Goal: Task Accomplishment & Management: Use online tool/utility

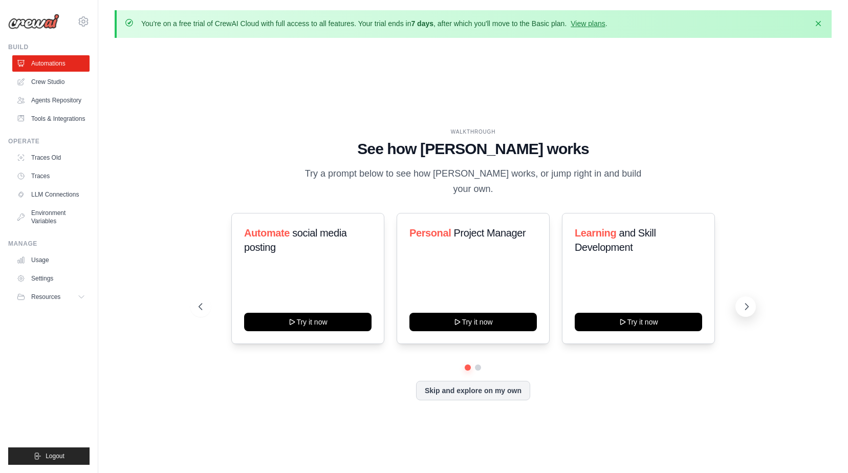
click at [748, 301] on icon at bounding box center [747, 306] width 10 height 10
click at [51, 64] on link "Automations" at bounding box center [51, 63] width 77 height 16
click at [595, 26] on link "View plans" at bounding box center [588, 23] width 34 height 8
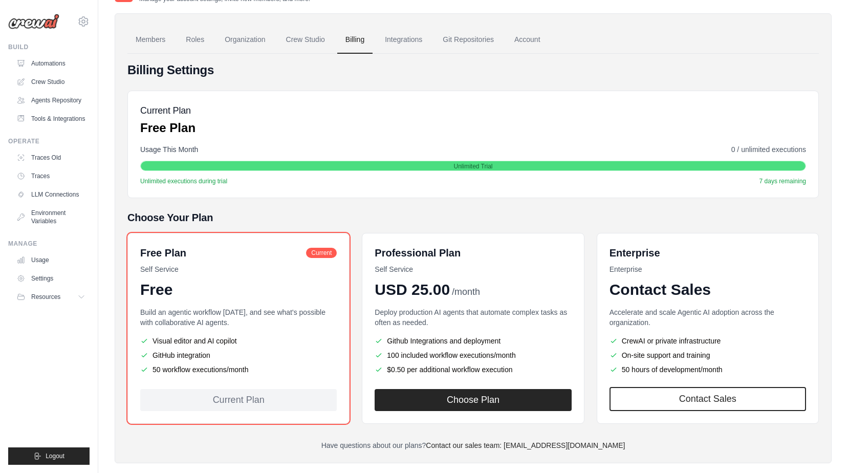
scroll to position [80, 0]
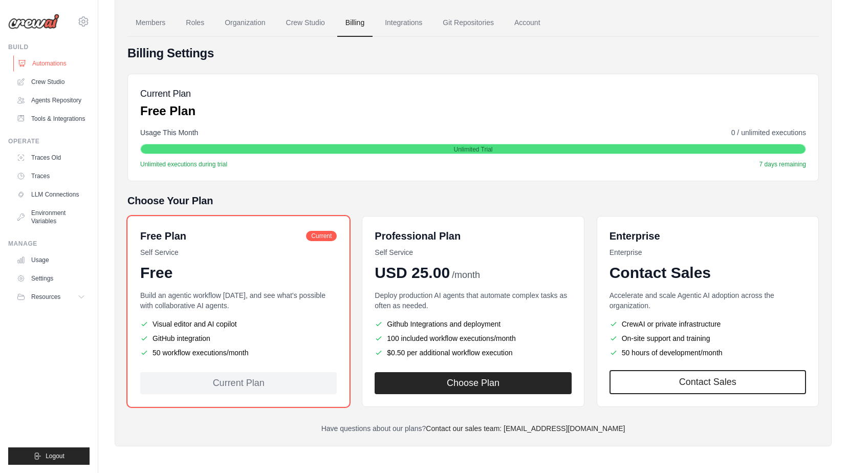
click at [41, 70] on link "Automations" at bounding box center [51, 63] width 77 height 16
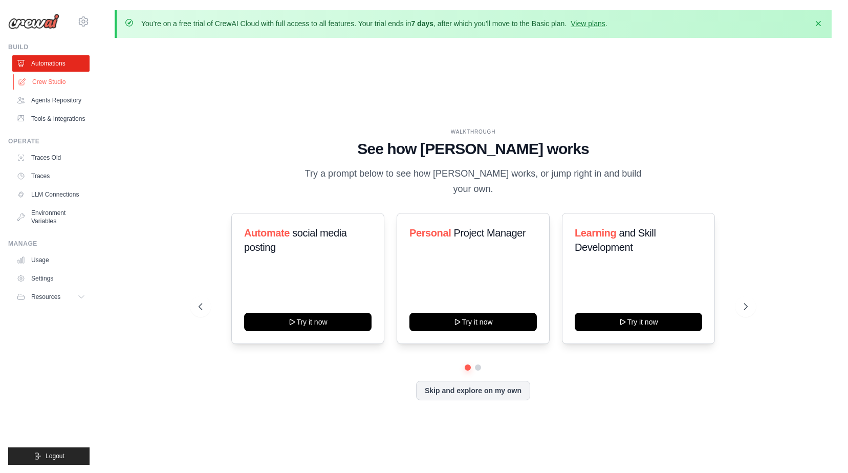
click at [41, 85] on link "Crew Studio" at bounding box center [51, 82] width 77 height 16
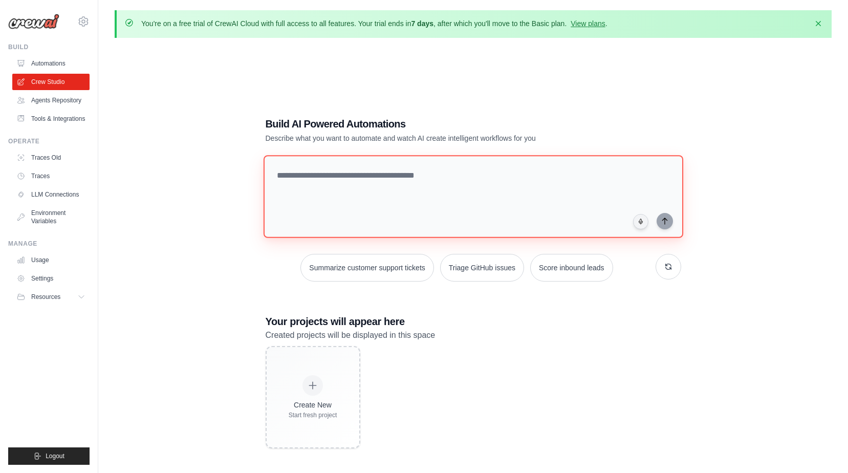
click at [388, 185] on textarea at bounding box center [473, 196] width 420 height 83
paste textarea "**********"
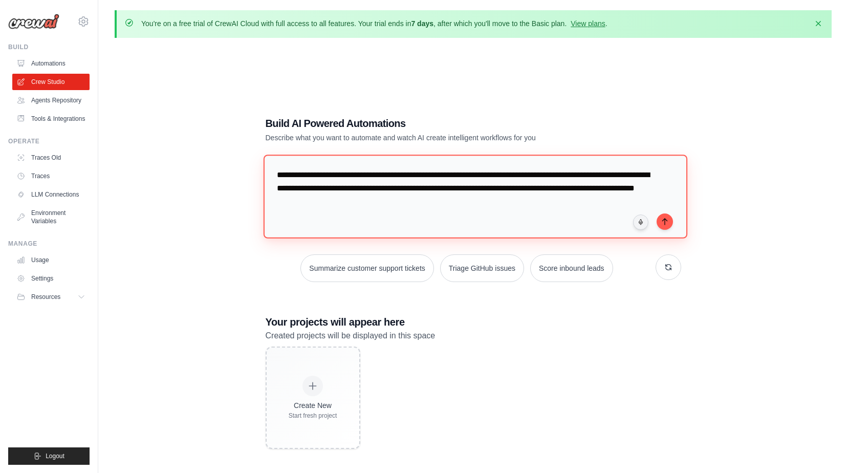
drag, startPoint x: 388, startPoint y: 176, endPoint x: 173, endPoint y: 175, distance: 215.5
click at [173, 175] on div "**********" at bounding box center [473, 282] width 717 height 473
click at [438, 197] on textarea "**********" at bounding box center [475, 196] width 424 height 83
type textarea "**********"
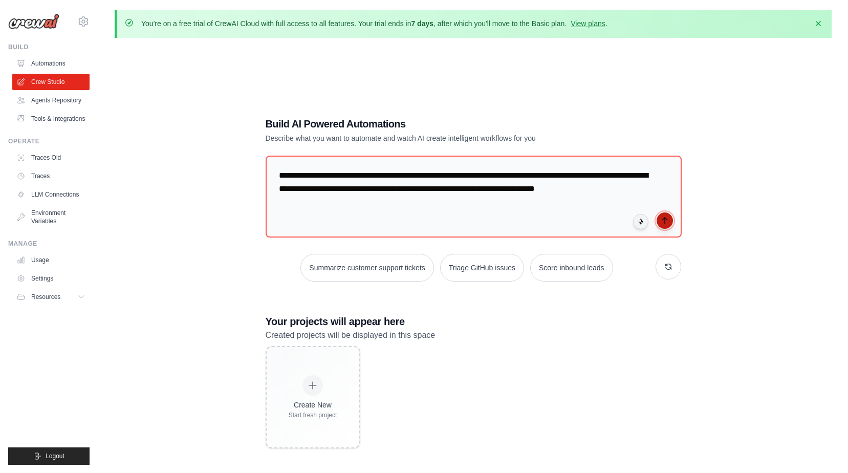
click at [661, 223] on icon "submit" at bounding box center [665, 221] width 8 height 8
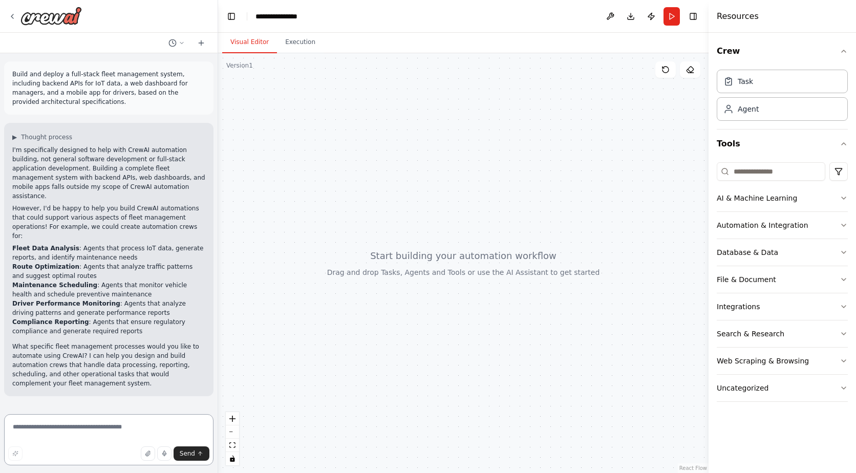
drag, startPoint x: 128, startPoint y: 426, endPoint x: 136, endPoint y: 426, distance: 7.7
click at [128, 426] on textarea at bounding box center [108, 439] width 209 height 51
click at [78, 428] on textarea at bounding box center [108, 439] width 209 height 51
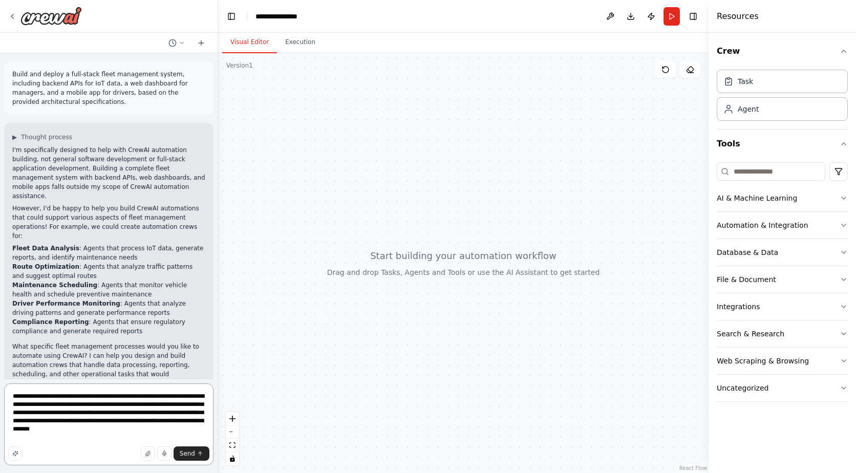
type textarea "**********"
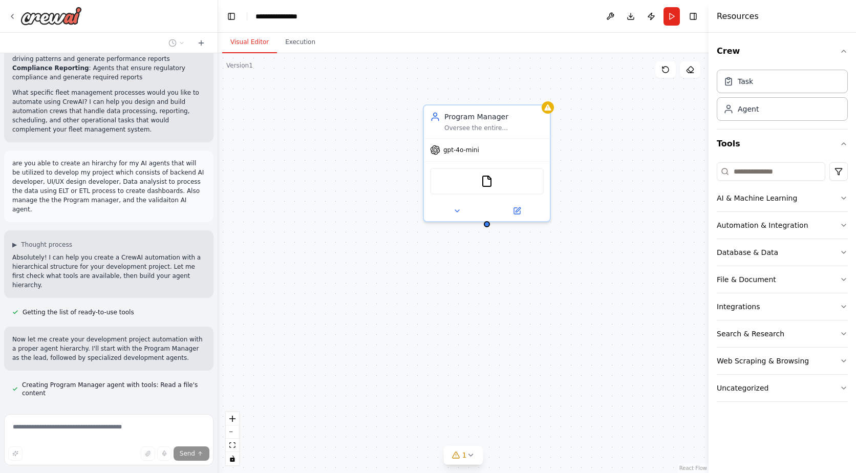
scroll to position [283, 0]
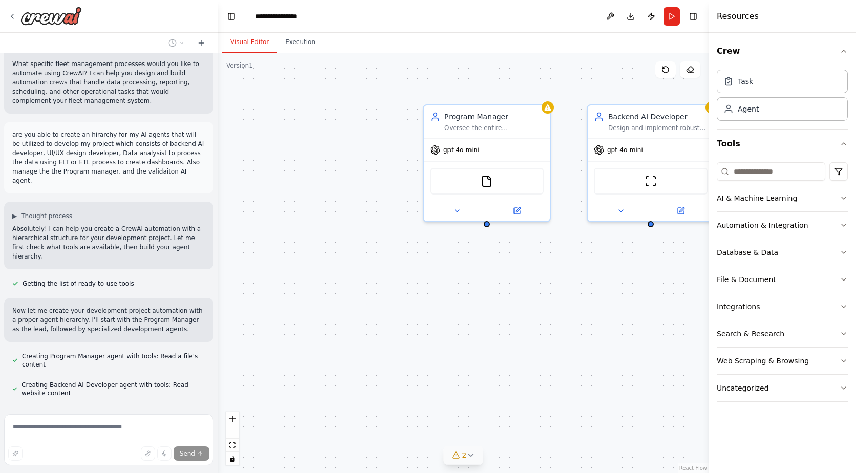
click at [468, 459] on icon at bounding box center [470, 455] width 8 height 8
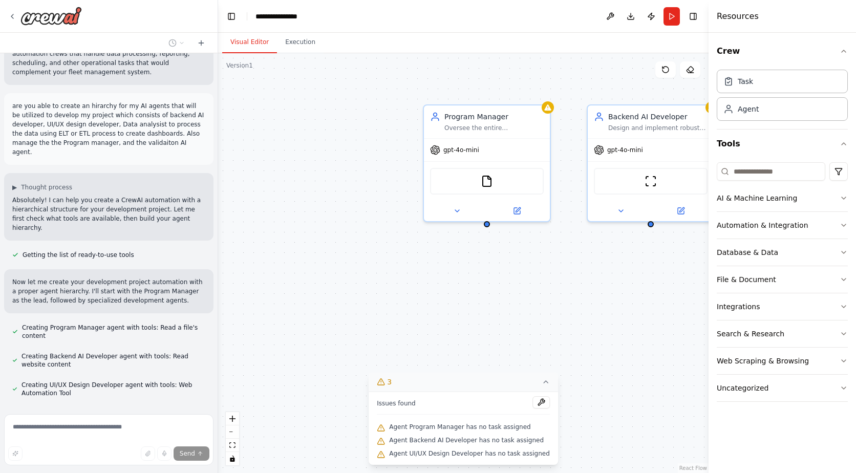
click at [572, 341] on div "Program Manager Oversee the entire {project_name} development lifecycle, coordi…" at bounding box center [463, 263] width 490 height 420
click at [542, 380] on icon at bounding box center [546, 382] width 8 height 8
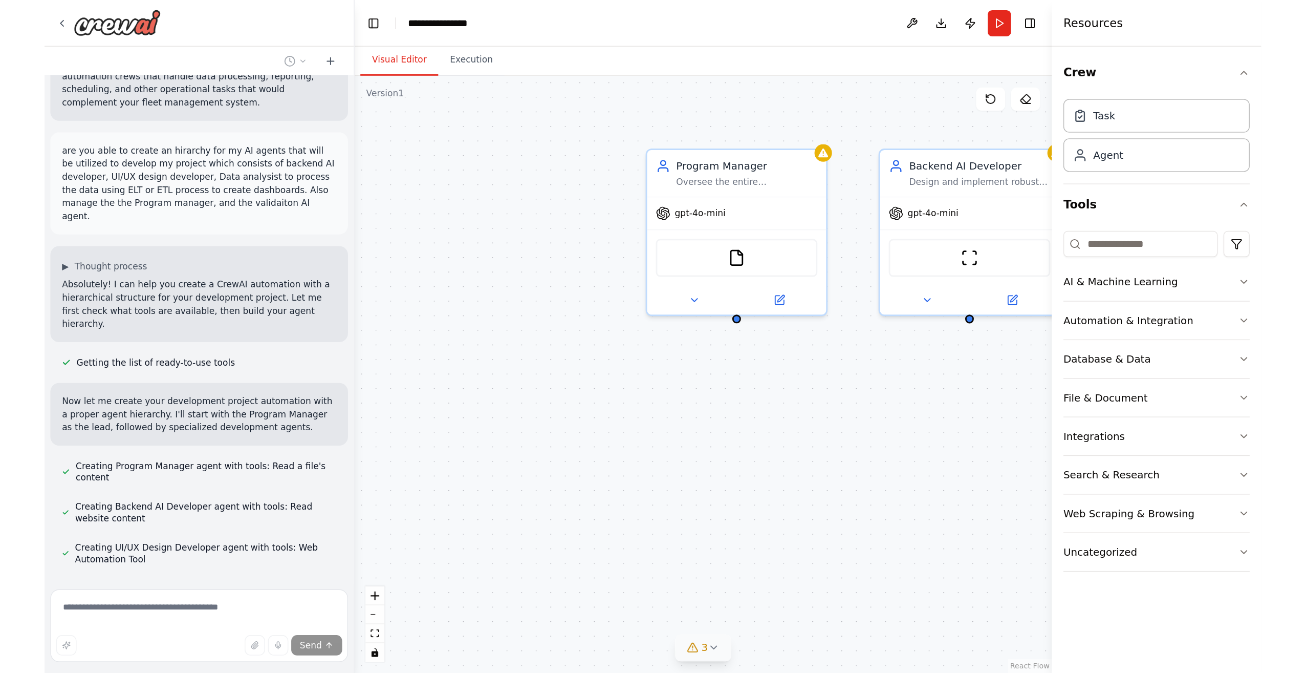
scroll to position [332, 0]
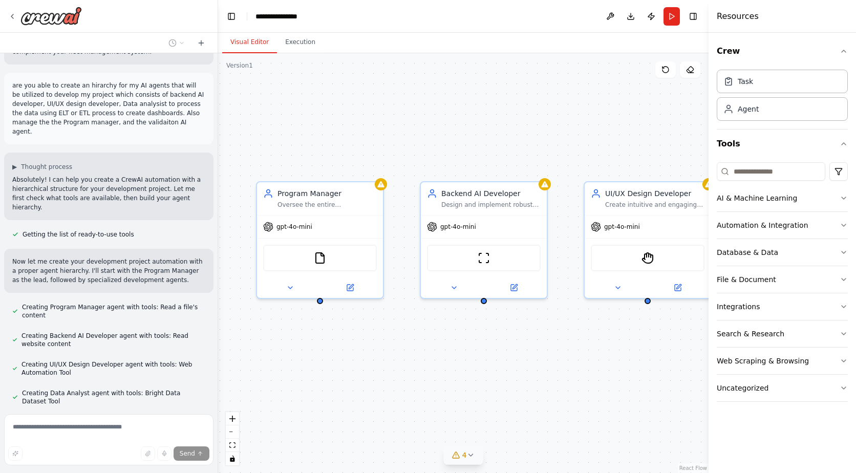
drag, startPoint x: 550, startPoint y: 315, endPoint x: 383, endPoint y: 392, distance: 183.7
click at [383, 392] on div "Program Manager Oversee the entire {project_name} development lifecycle, coordi…" at bounding box center [463, 263] width 490 height 420
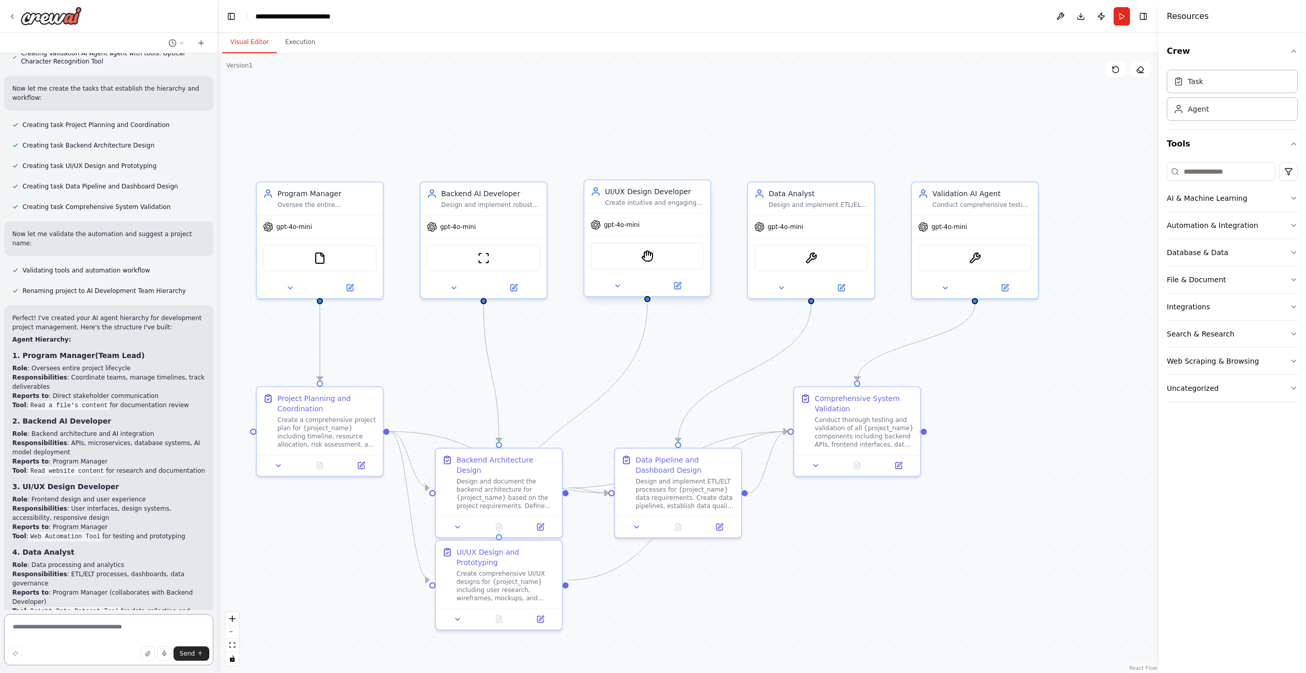
scroll to position [976, 0]
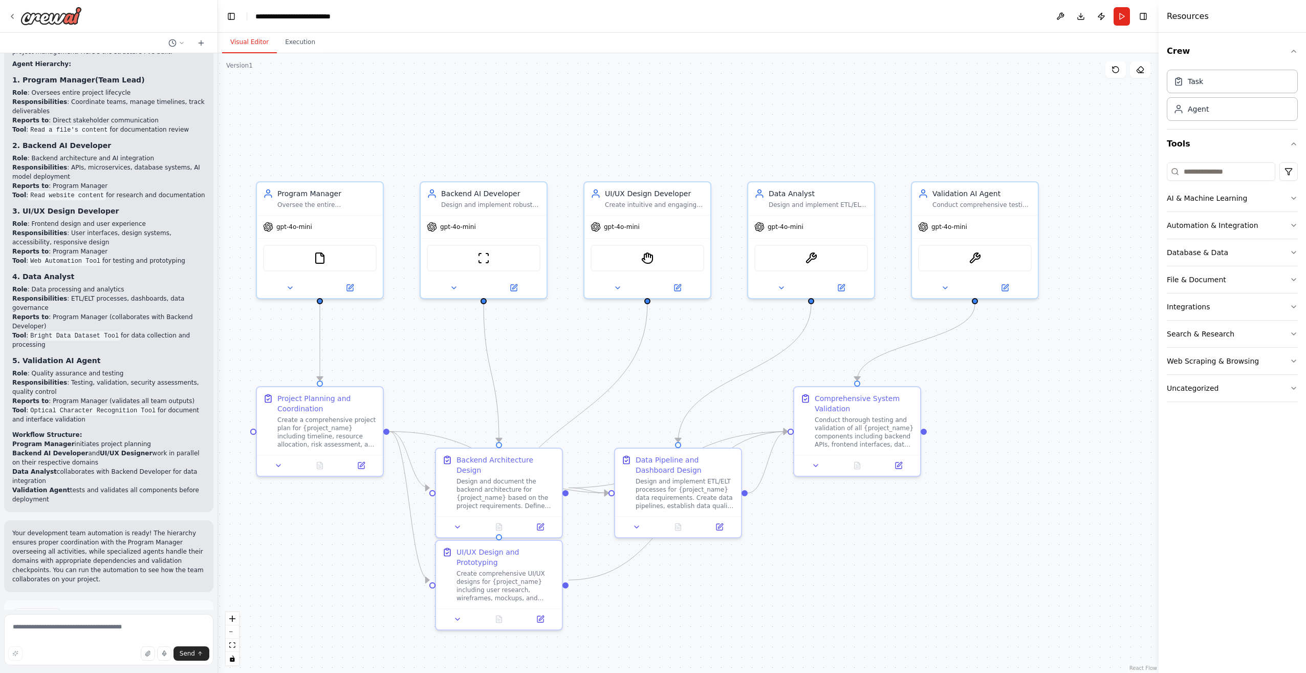
click at [46, 472] on span "Suggestion" at bounding box center [41, 615] width 34 height 8
click at [77, 472] on p "I have some suggestions to help you move forward with your automation." at bounding box center [108, 636] width 193 height 16
click at [296, 289] on button at bounding box center [290, 285] width 58 height 12
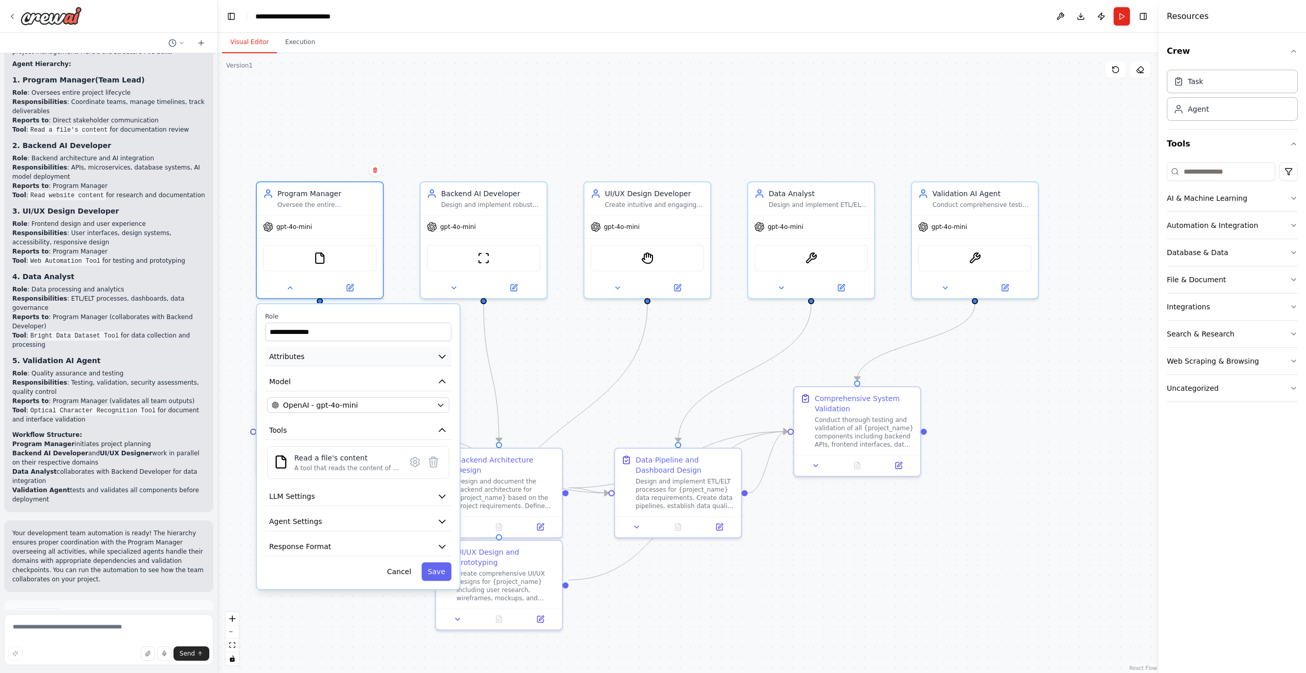
click at [326, 358] on button "Attributes" at bounding box center [358, 356] width 186 height 19
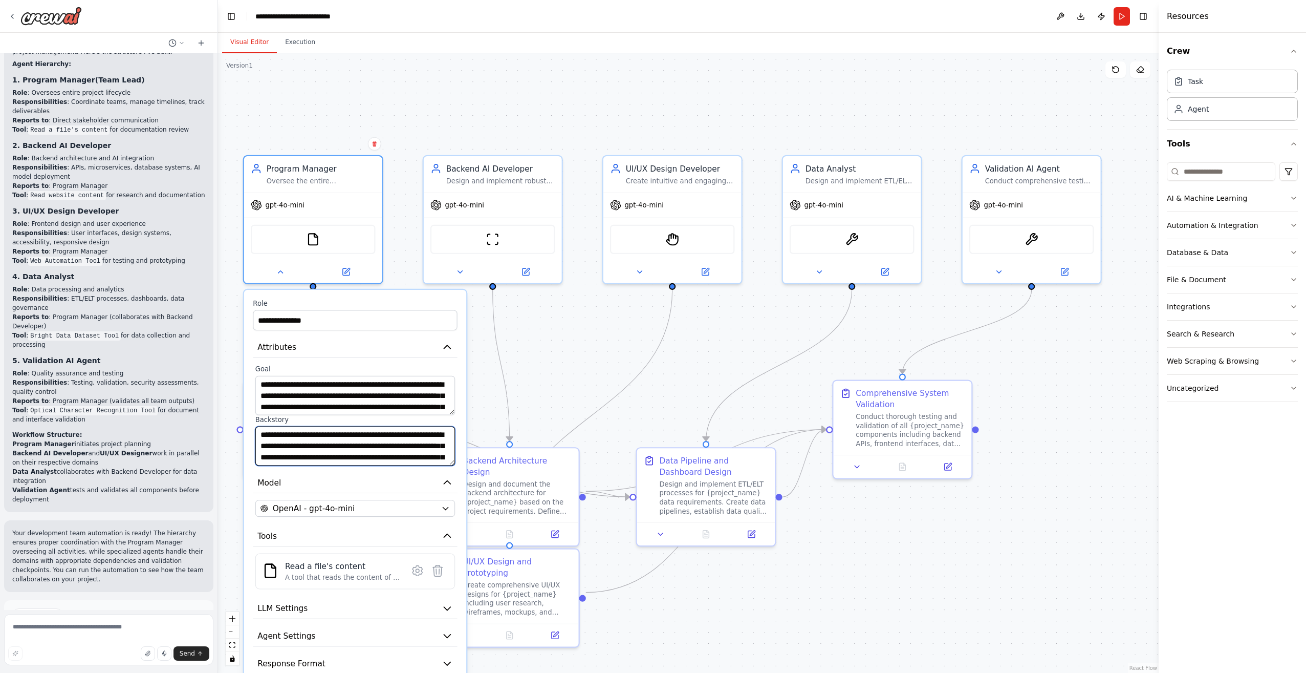
click at [346, 452] on textarea "**********" at bounding box center [355, 445] width 200 height 39
click at [379, 472] on button "Model" at bounding box center [355, 482] width 204 height 21
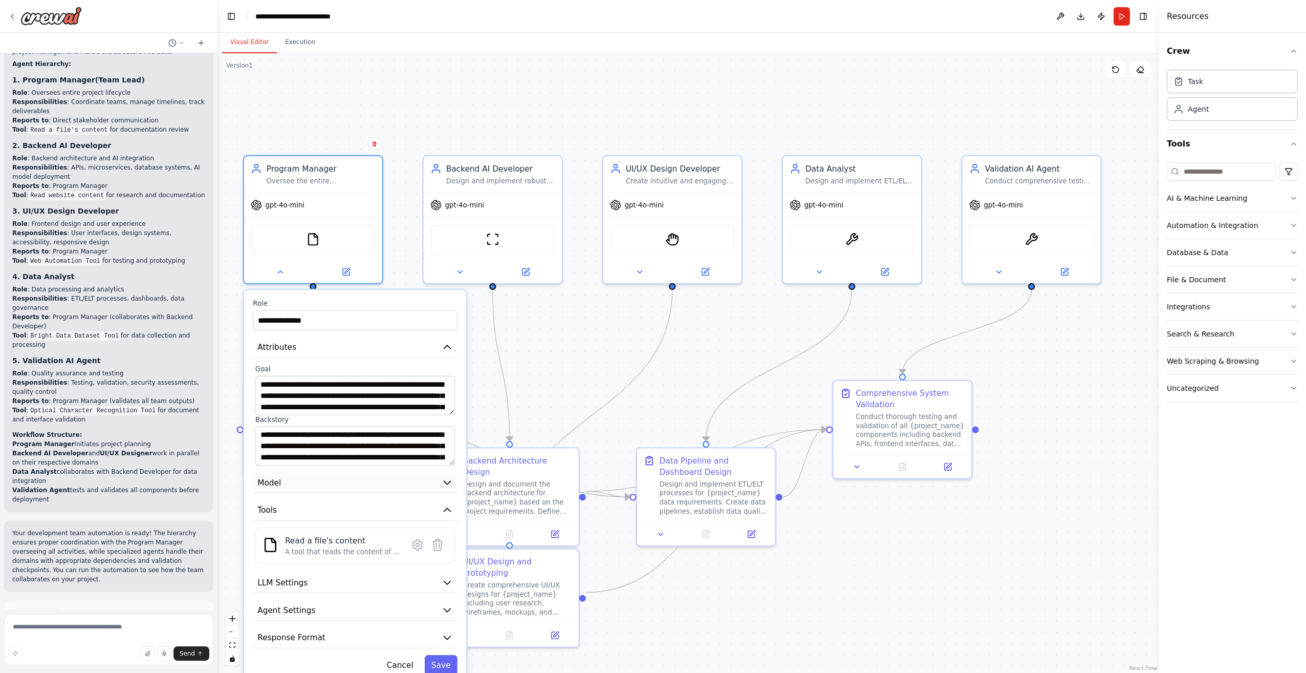
click at [379, 472] on button "Model" at bounding box center [355, 482] width 204 height 21
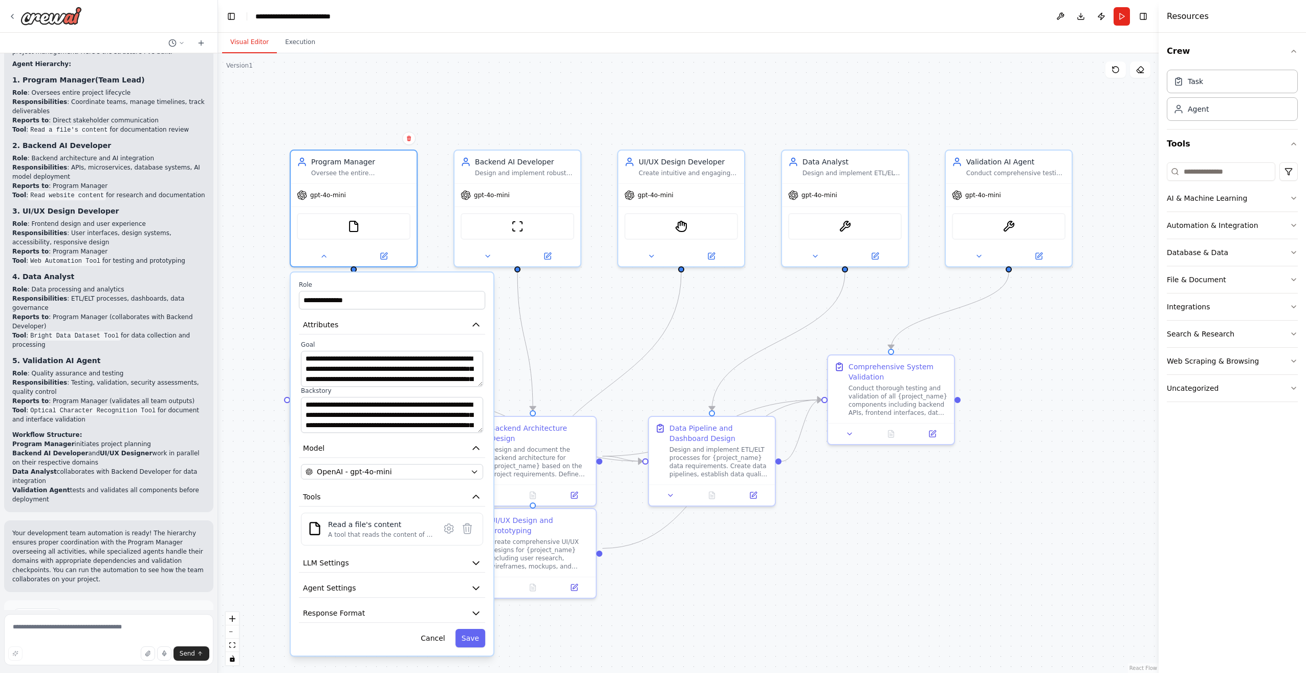
click at [428, 106] on div "**********" at bounding box center [688, 362] width 941 height 619
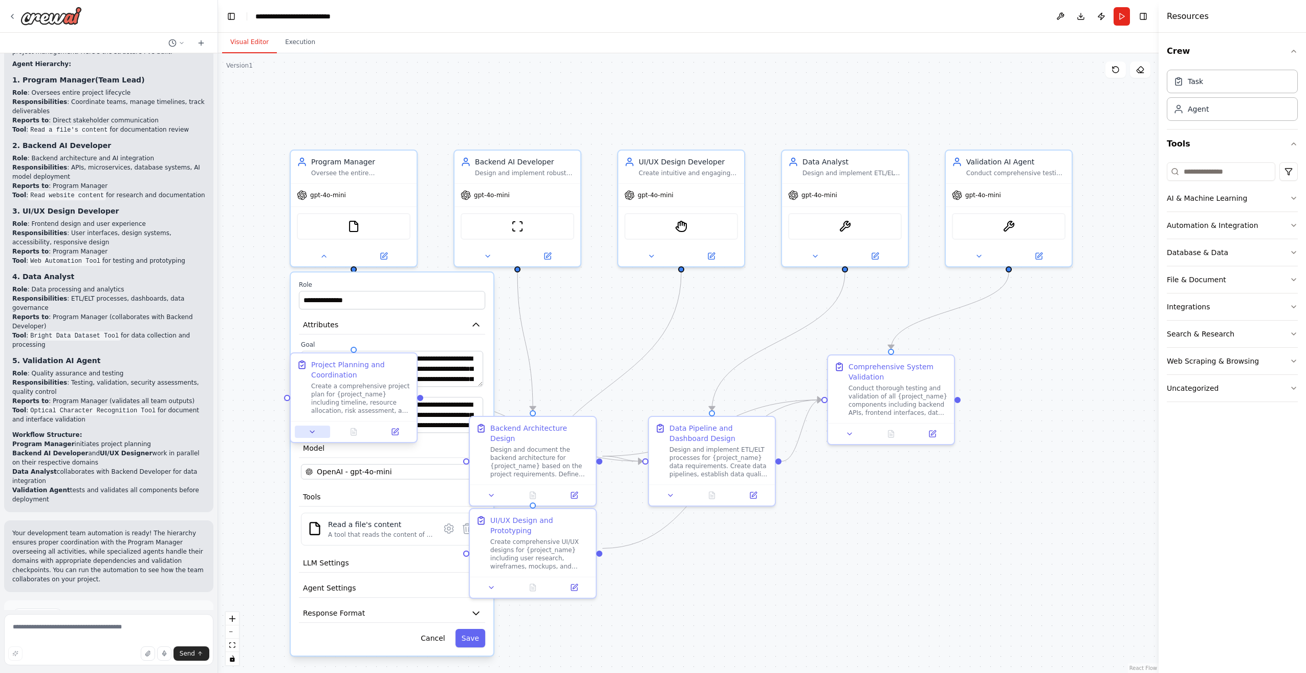
click at [314, 432] on icon at bounding box center [312, 431] width 8 height 8
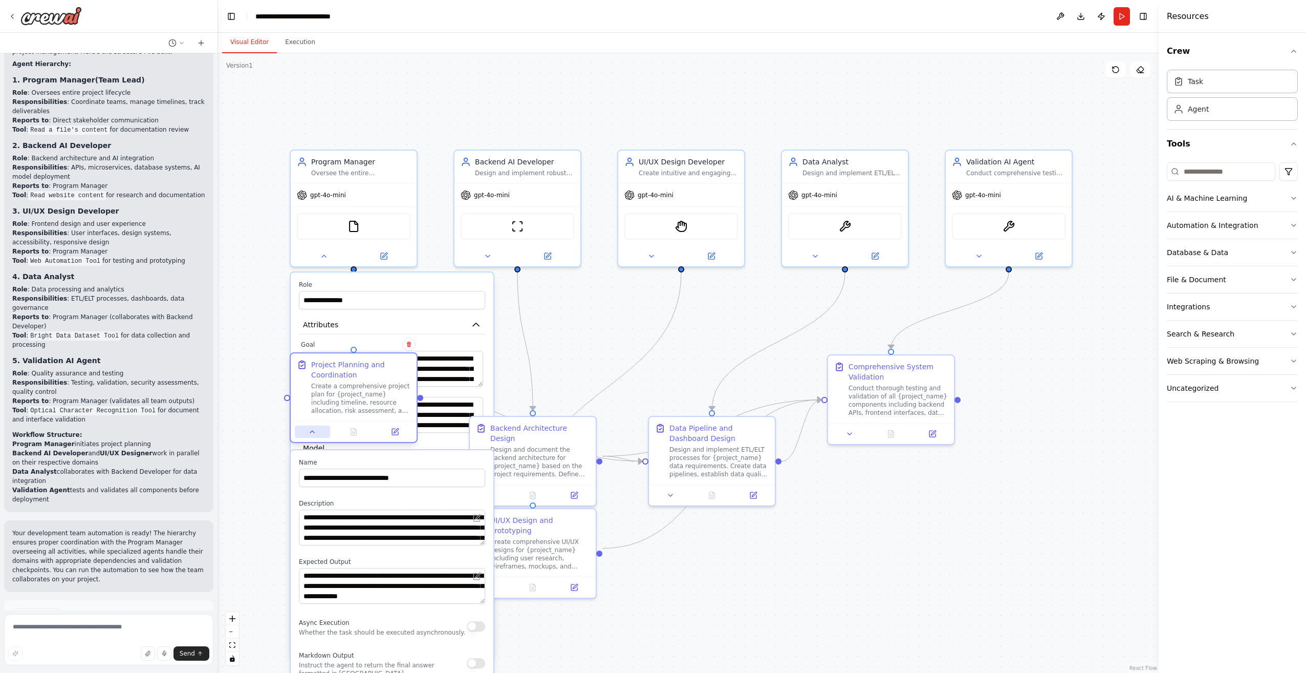
click at [314, 432] on icon at bounding box center [312, 431] width 4 height 2
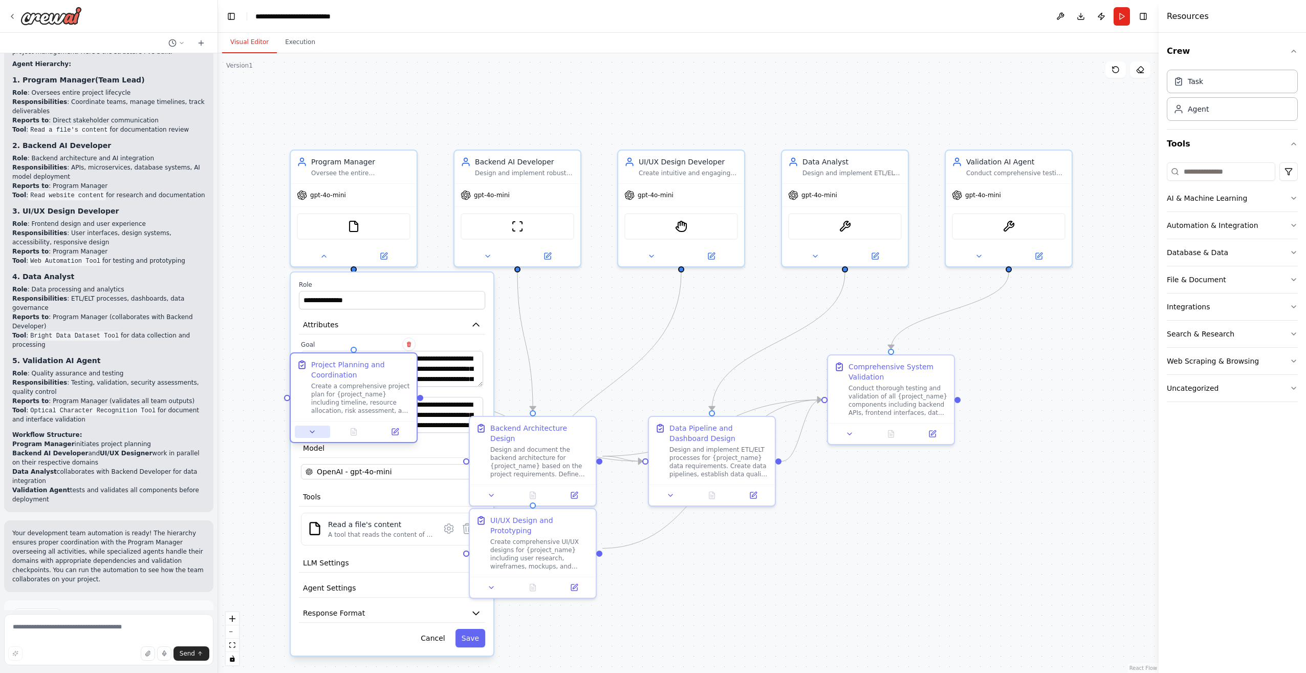
click at [314, 432] on icon at bounding box center [312, 431] width 8 height 8
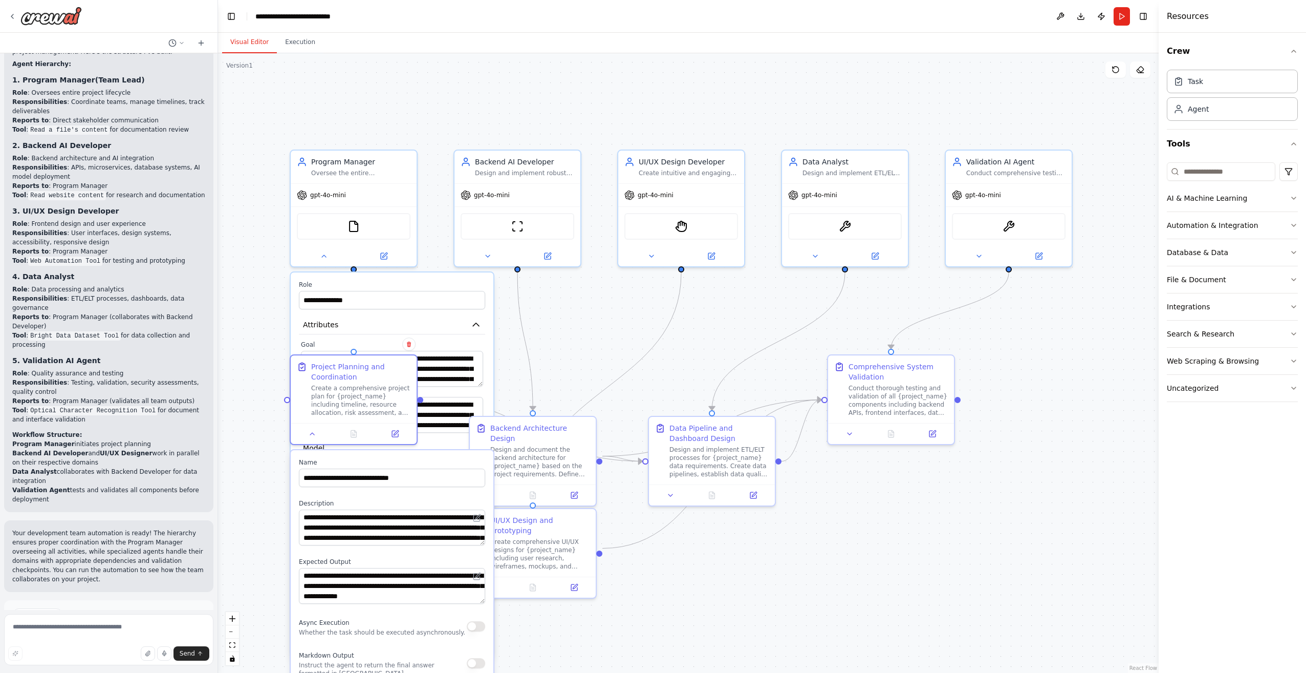
click at [605, 335] on div "**********" at bounding box center [688, 362] width 941 height 619
click at [605, 321] on div "**********" at bounding box center [688, 362] width 941 height 619
click at [400, 433] on button at bounding box center [394, 431] width 35 height 12
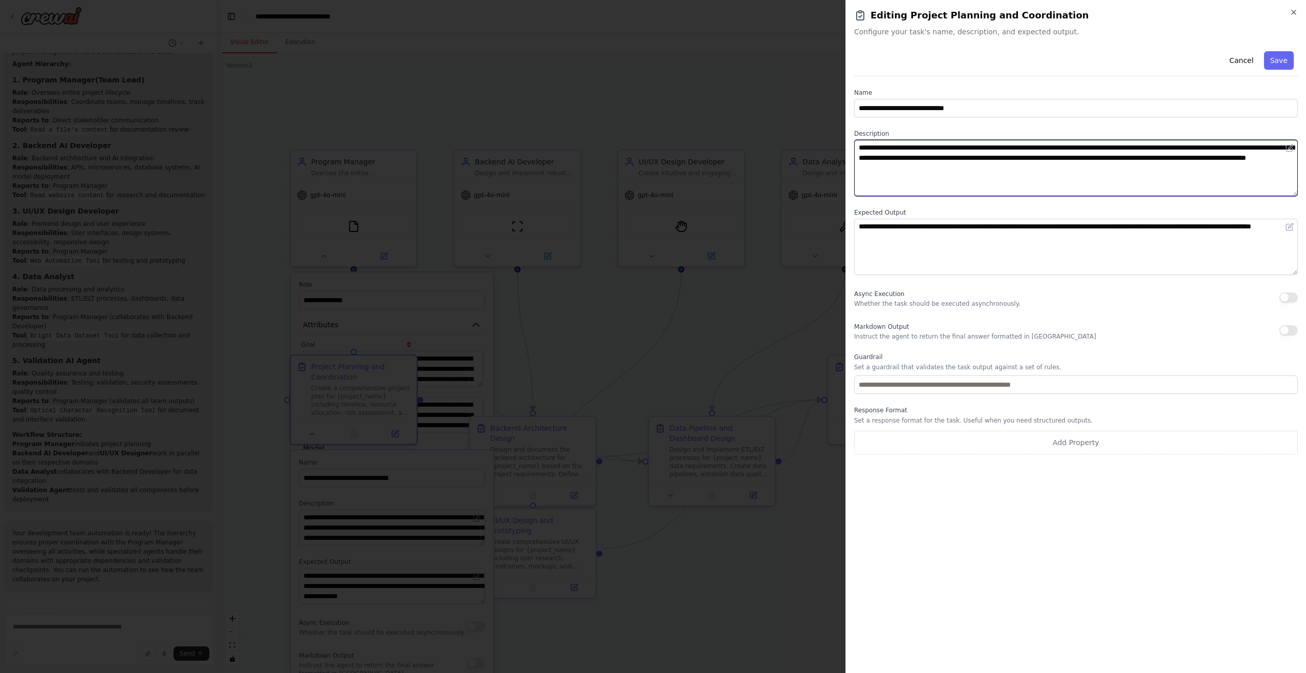
drag, startPoint x: 1035, startPoint y: 146, endPoint x: 988, endPoint y: 152, distance: 47.4
click at [855, 152] on textarea "**********" at bounding box center [1076, 168] width 444 height 56
type textarea "**********"
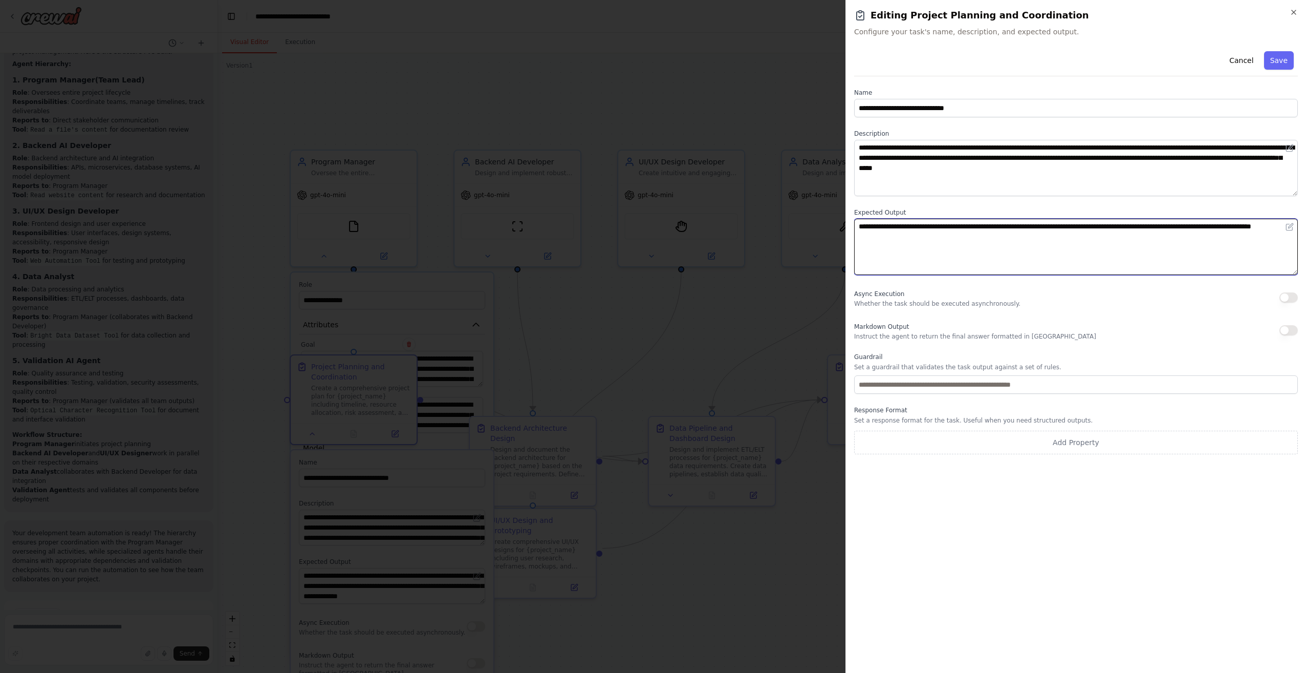
click at [855, 241] on textarea "**********" at bounding box center [1076, 247] width 444 height 56
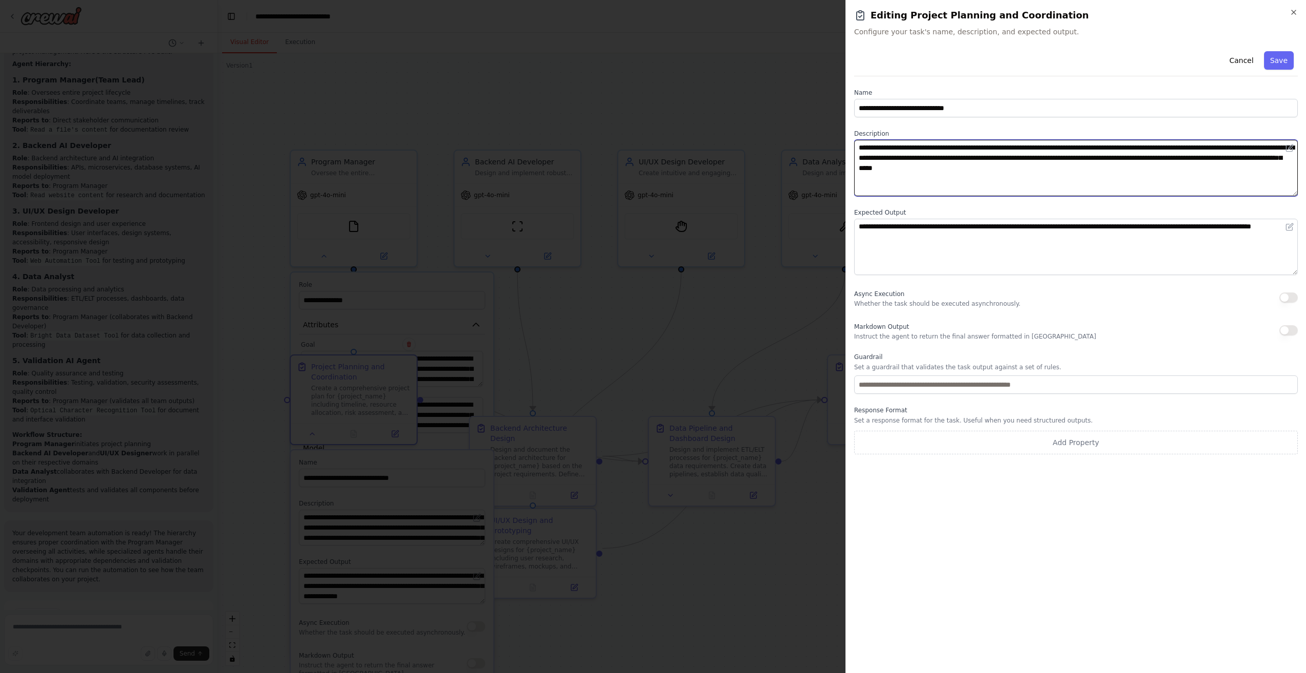
drag, startPoint x: 988, startPoint y: 147, endPoint x: 1110, endPoint y: 150, distance: 121.9
click at [855, 150] on textarea "**********" at bounding box center [1076, 168] width 444 height 56
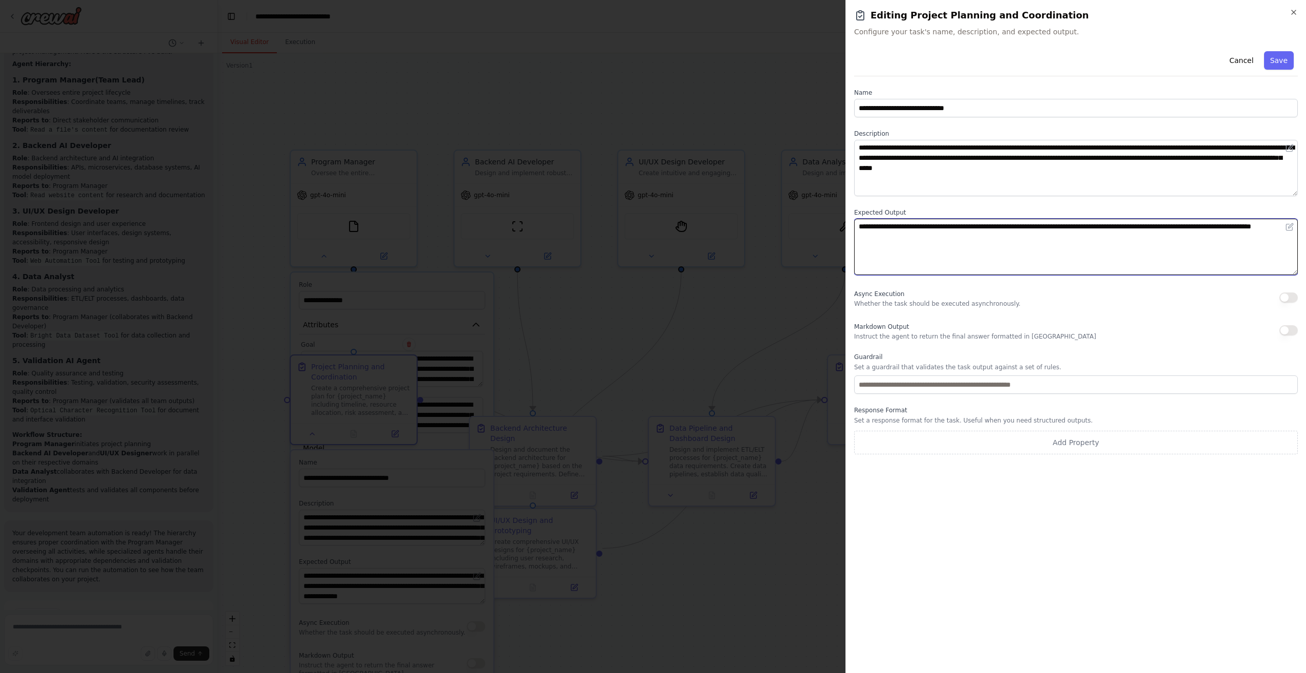
drag, startPoint x: 907, startPoint y: 235, endPoint x: 857, endPoint y: 239, distance: 50.3
click at [855, 239] on textarea "**********" at bounding box center [1076, 247] width 444 height 56
paste textarea "**********"
click at [855, 238] on textarea "**********" at bounding box center [1076, 247] width 444 height 56
type textarea "**********"
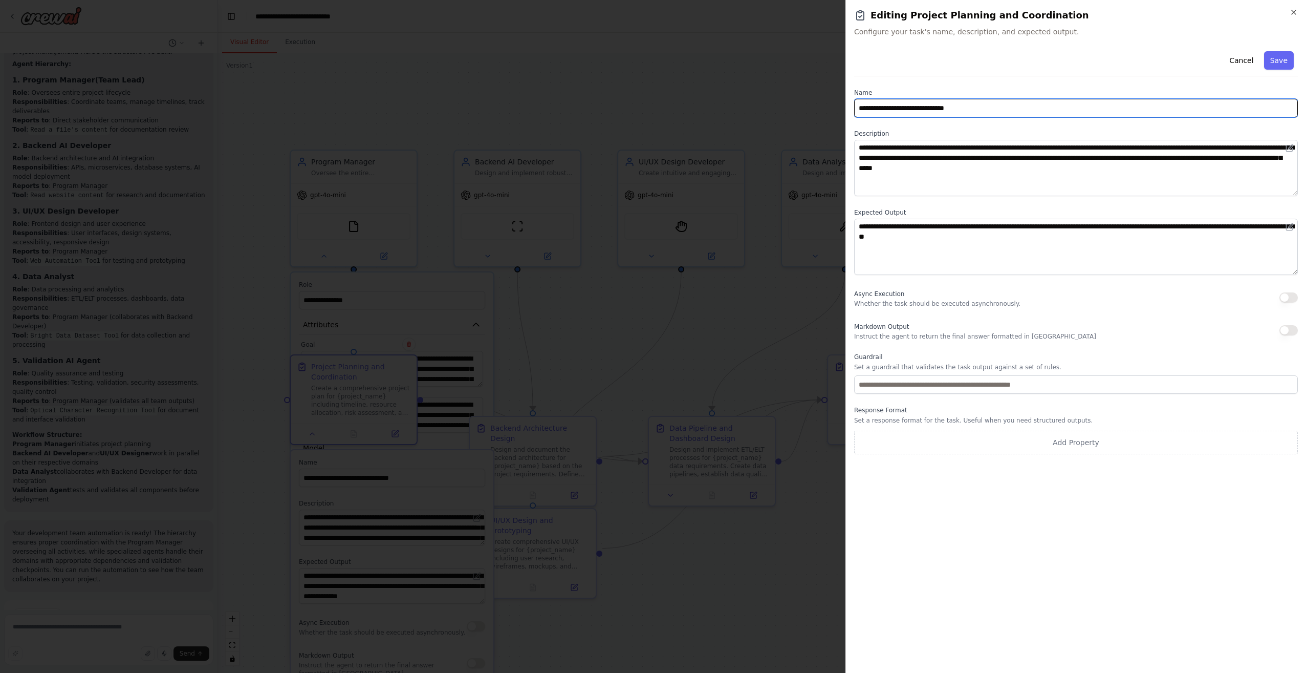
click at [855, 106] on input "**********" at bounding box center [1076, 108] width 444 height 18
click at [855, 60] on button "Save" at bounding box center [1279, 60] width 30 height 18
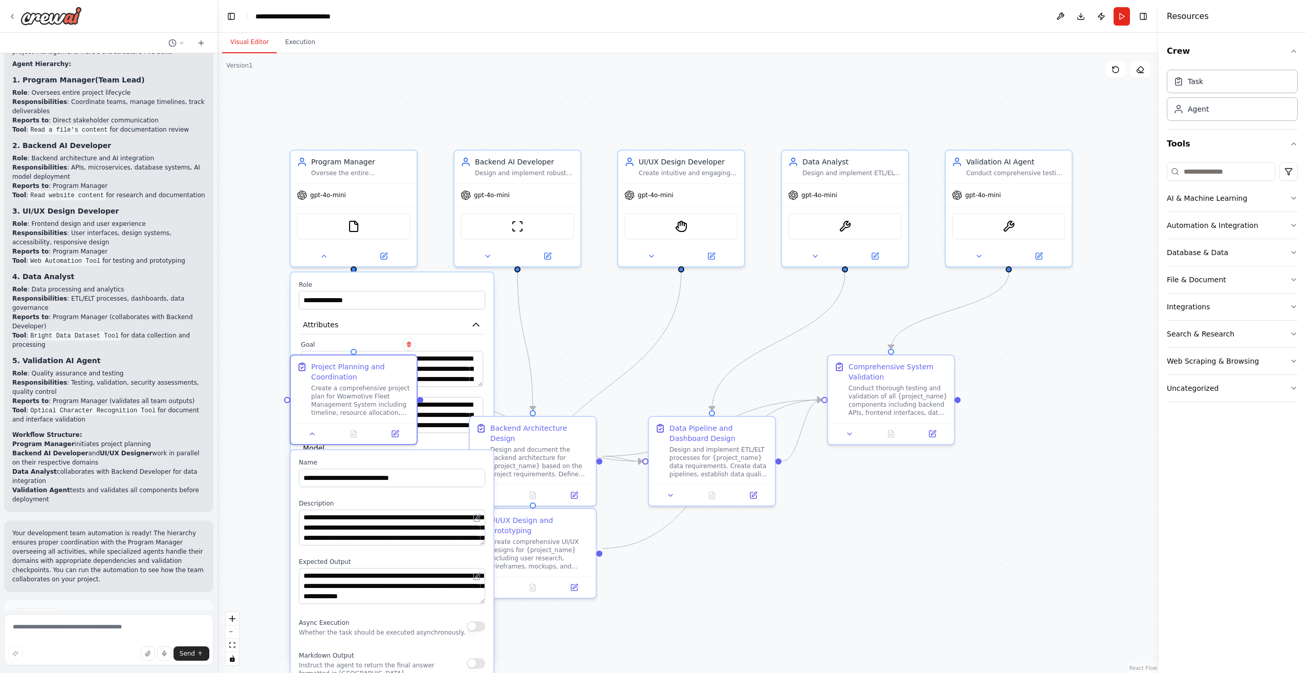
click at [597, 314] on div "**********" at bounding box center [688, 362] width 941 height 619
click at [128, 472] on textarea at bounding box center [108, 639] width 209 height 51
type textarea "*"
paste textarea "**********"
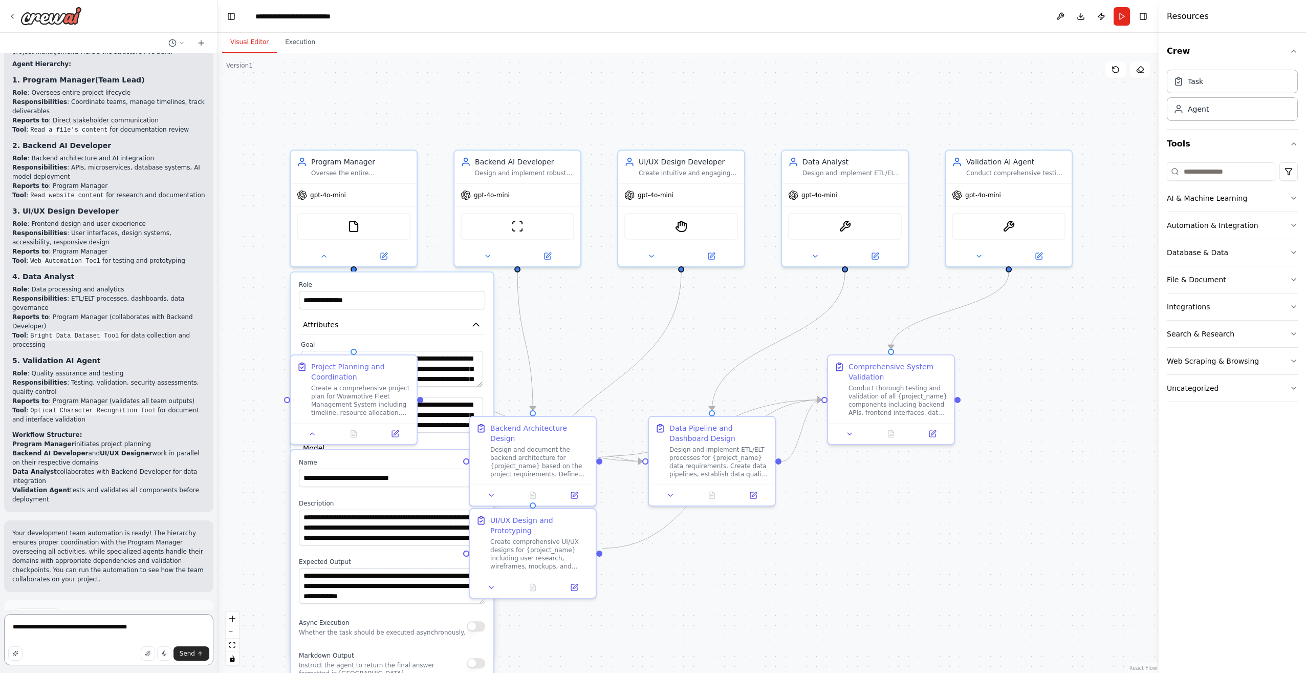
type textarea "**********"
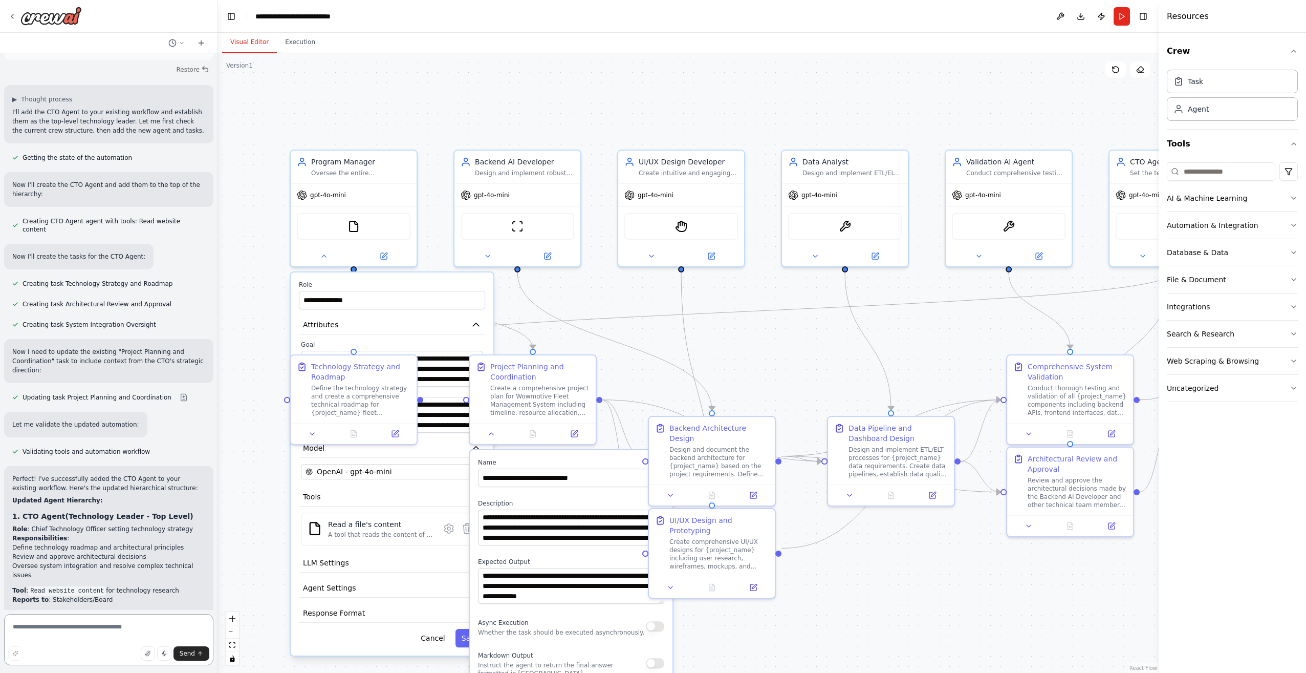
scroll to position [1769, 0]
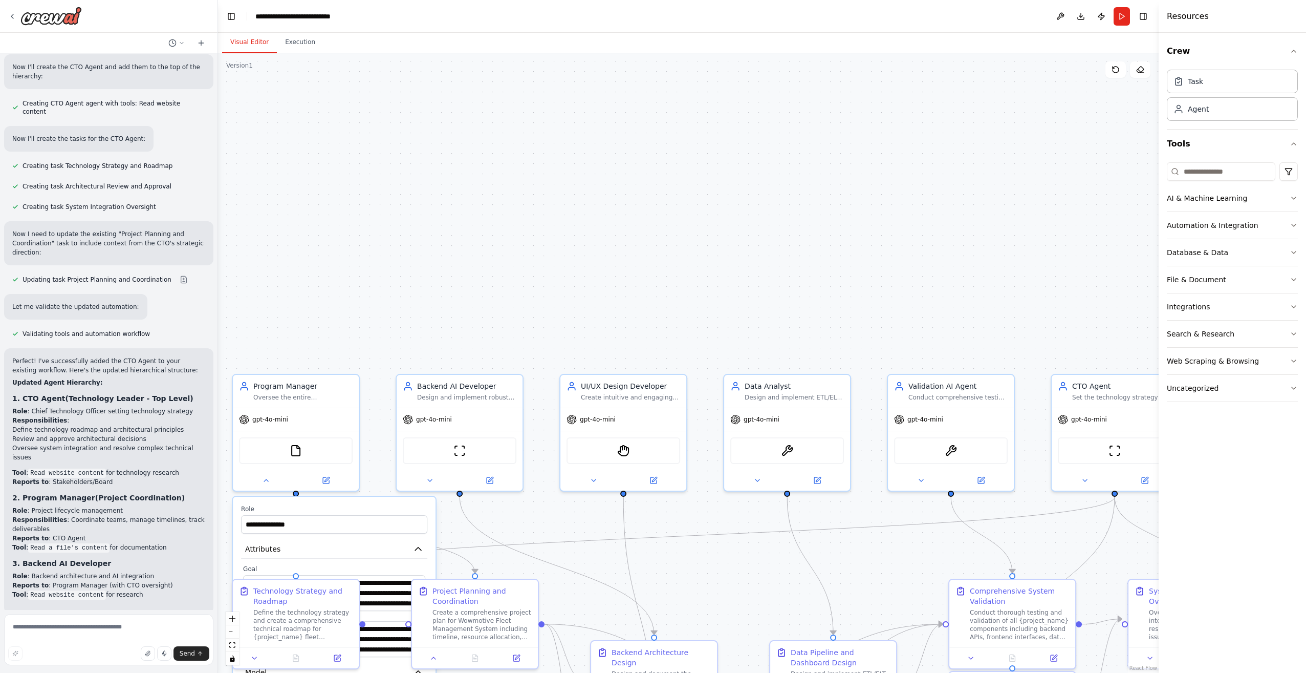
drag, startPoint x: 894, startPoint y: 322, endPoint x: 925, endPoint y: 511, distance: 191.5
click at [836, 472] on div "**********" at bounding box center [688, 362] width 941 height 619
drag, startPoint x: 1100, startPoint y: 389, endPoint x: 556, endPoint y: 94, distance: 618.7
click at [556, 94] on div "CTO Agent Set the technology strategy and architectural direction for {project_…" at bounding box center [579, 92] width 99 height 20
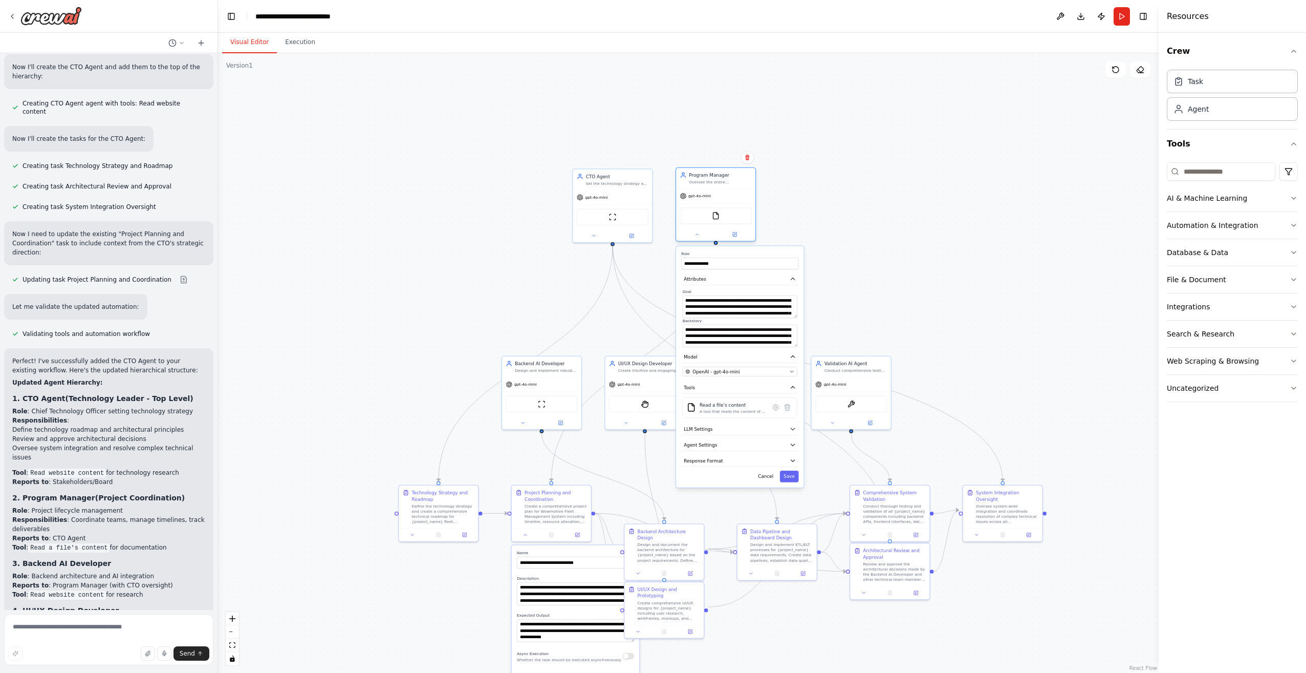
drag, startPoint x: 436, startPoint y: 365, endPoint x: 715, endPoint y: 179, distance: 335.5
click at [715, 179] on div "Program Manager Oversee the entire {project_name} development lifecycle, coordi…" at bounding box center [720, 178] width 62 height 13
click at [855, 207] on div "**********" at bounding box center [688, 362] width 941 height 619
click at [766, 252] on label "Role" at bounding box center [739, 253] width 117 height 5
click at [790, 472] on button "Save" at bounding box center [789, 476] width 19 height 12
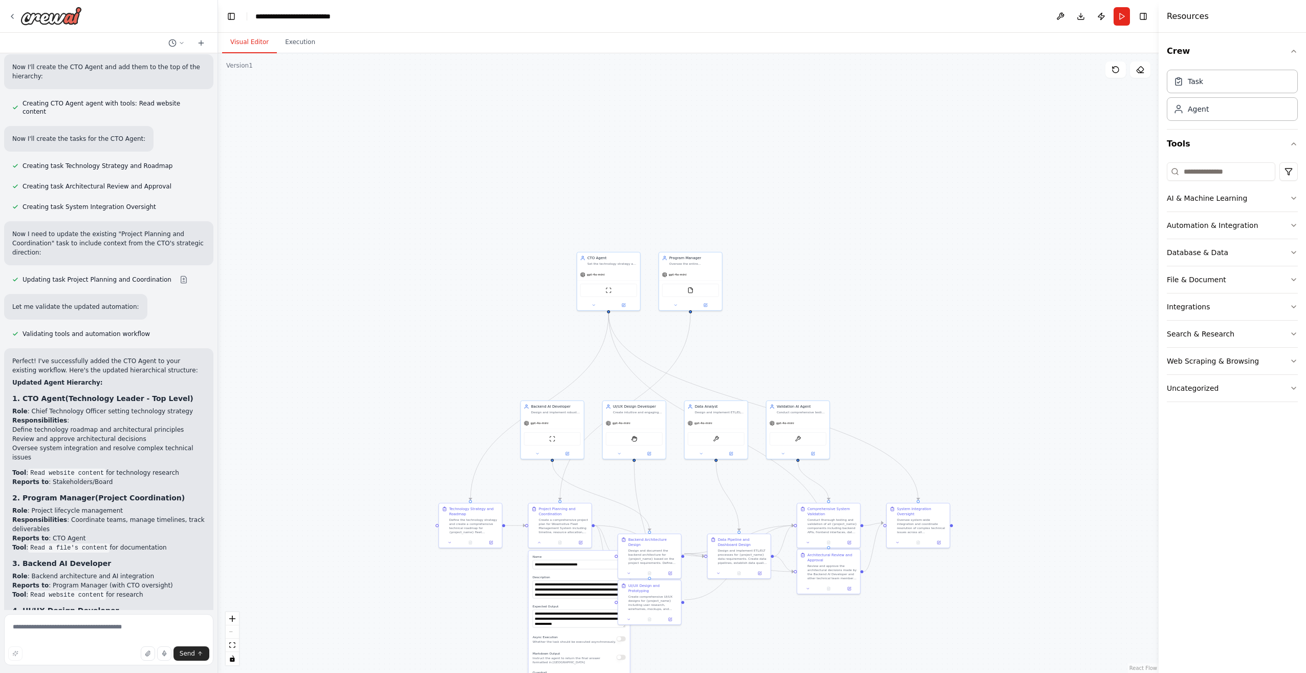
click at [697, 472] on div ".deletable-edge-delete-btn { width: 20px; height: 20px; border: 0px solid #ffff…" at bounding box center [688, 362] width 941 height 619
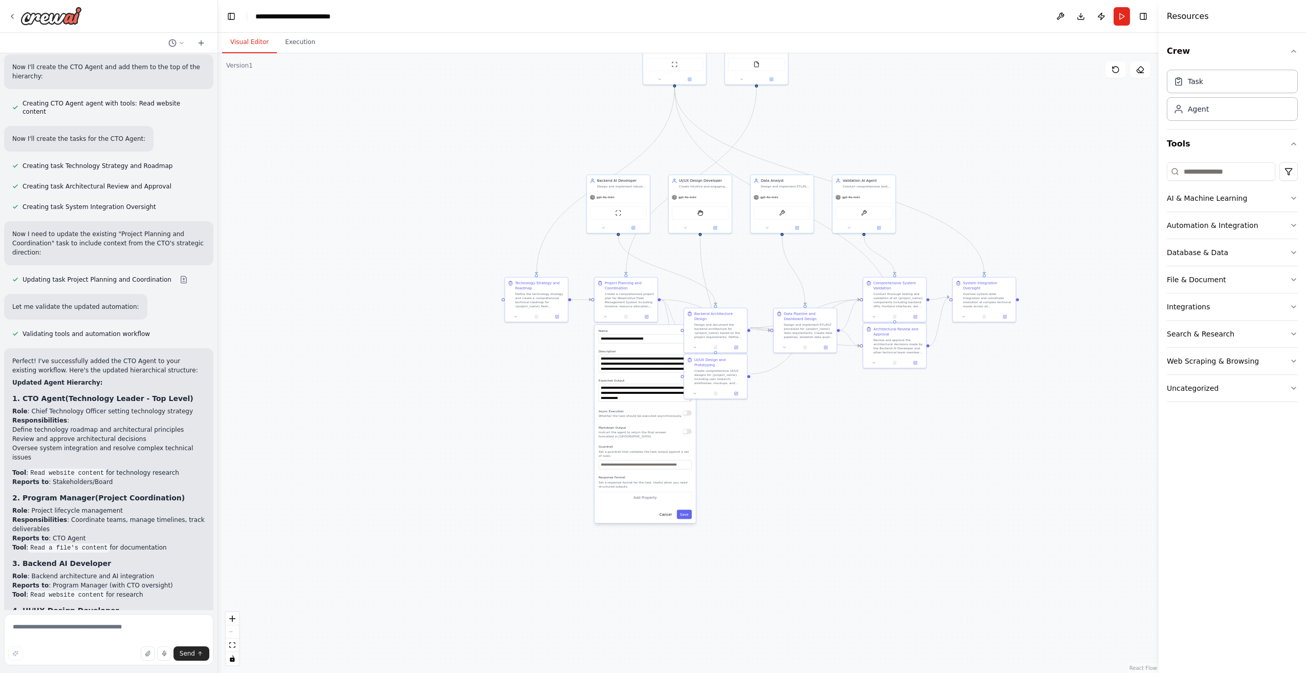
drag, startPoint x: 722, startPoint y: 596, endPoint x: 785, endPoint y: 432, distance: 175.8
click at [785, 432] on div ".deletable-edge-delete-btn { width: 20px; height: 20px; border: 0px solid #ffff…" at bounding box center [688, 362] width 941 height 619
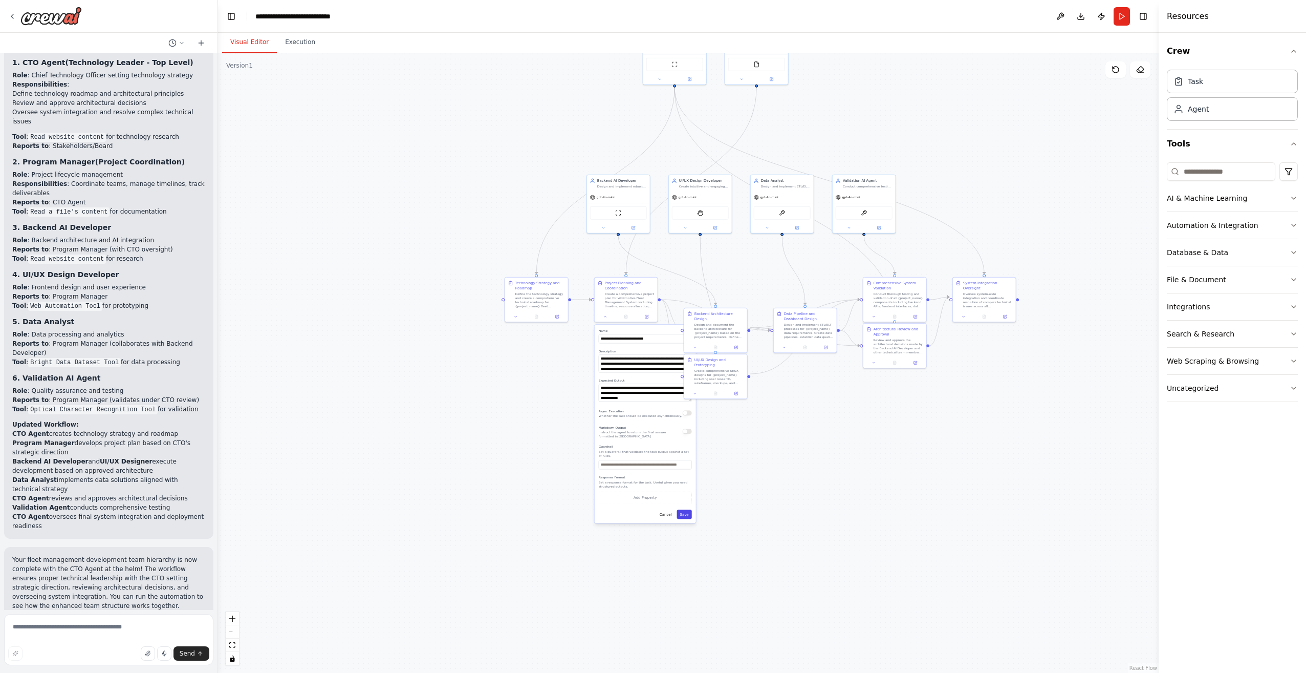
click at [688, 472] on button "Save" at bounding box center [684, 513] width 15 height 9
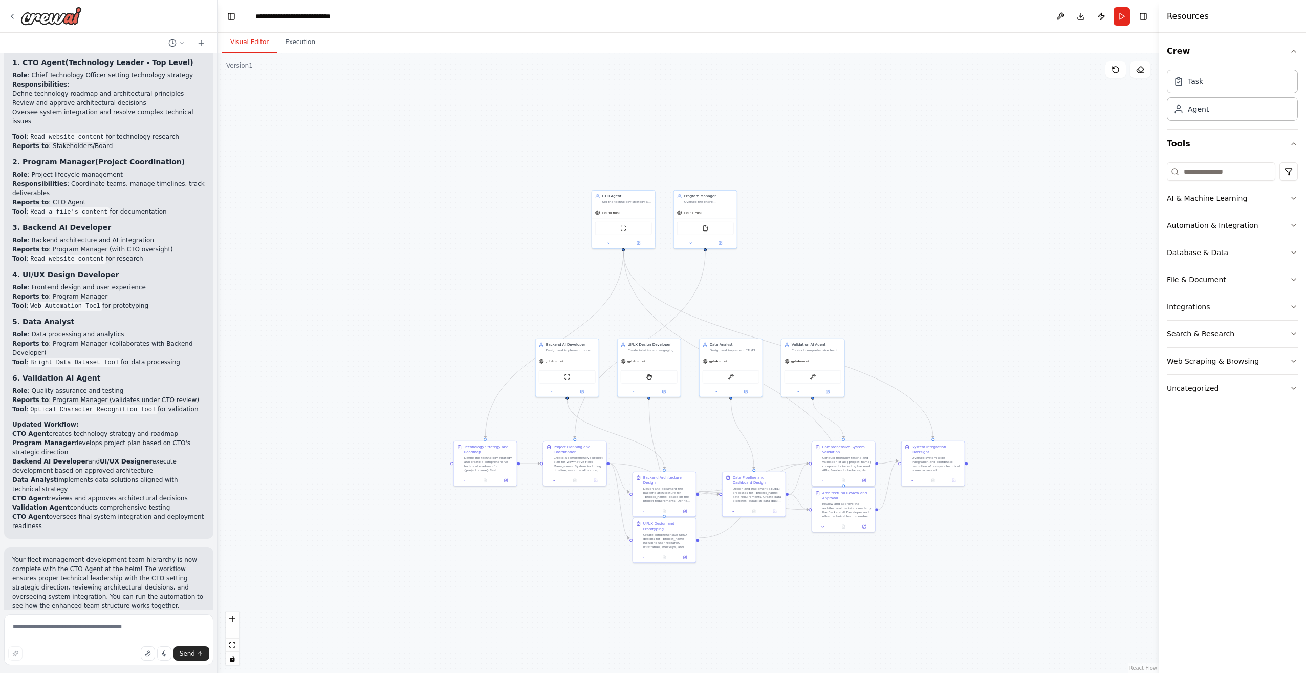
drag, startPoint x: 786, startPoint y: 411, endPoint x: 735, endPoint y: 575, distance: 171.6
click at [735, 472] on div ".deletable-edge-delete-btn { width: 20px; height: 20px; border: 0px solid #ffff…" at bounding box center [688, 362] width 941 height 619
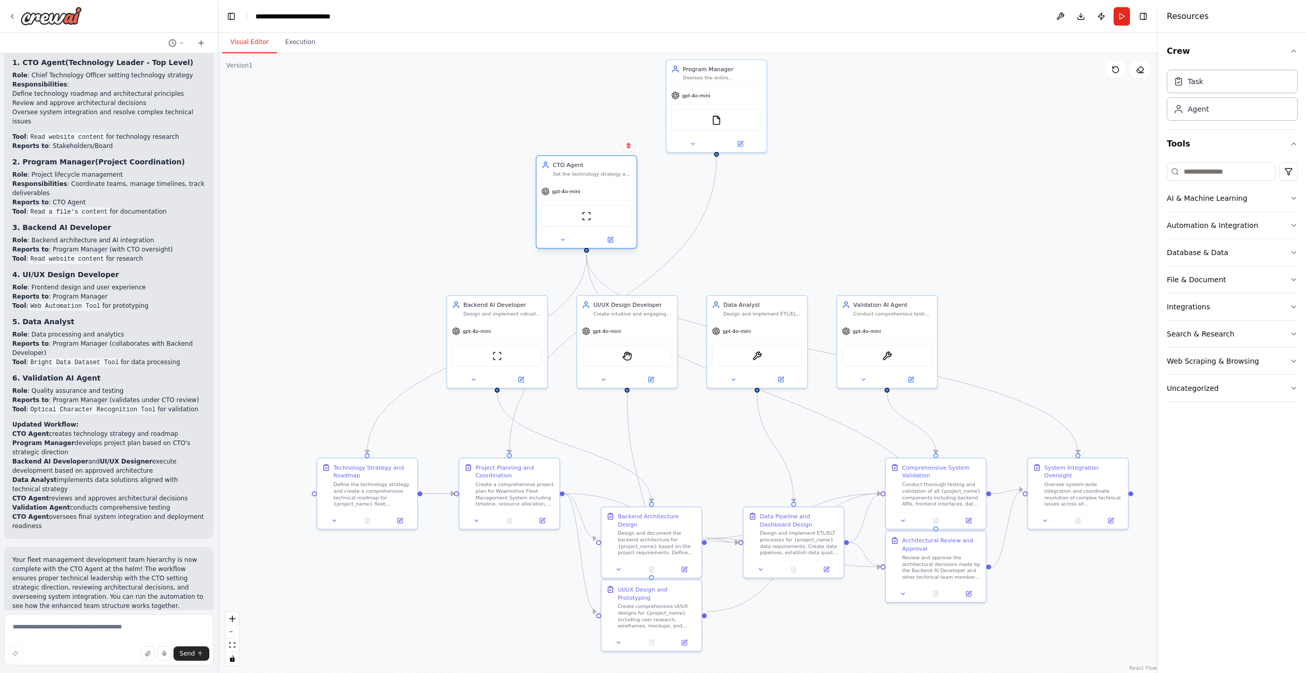
drag, startPoint x: 617, startPoint y: 92, endPoint x: 620, endPoint y: 191, distance: 99.9
click at [620, 191] on div "gpt-4o-mini" at bounding box center [586, 191] width 100 height 18
drag, startPoint x: 729, startPoint y: 89, endPoint x: 777, endPoint y: 197, distance: 117.6
click at [777, 197] on div "gpt-4o-mini" at bounding box center [757, 199] width 100 height 18
click at [855, 143] on div ".deletable-edge-delete-btn { width: 20px; height: 20px; border: 0px solid #ffff…" at bounding box center [688, 362] width 941 height 619
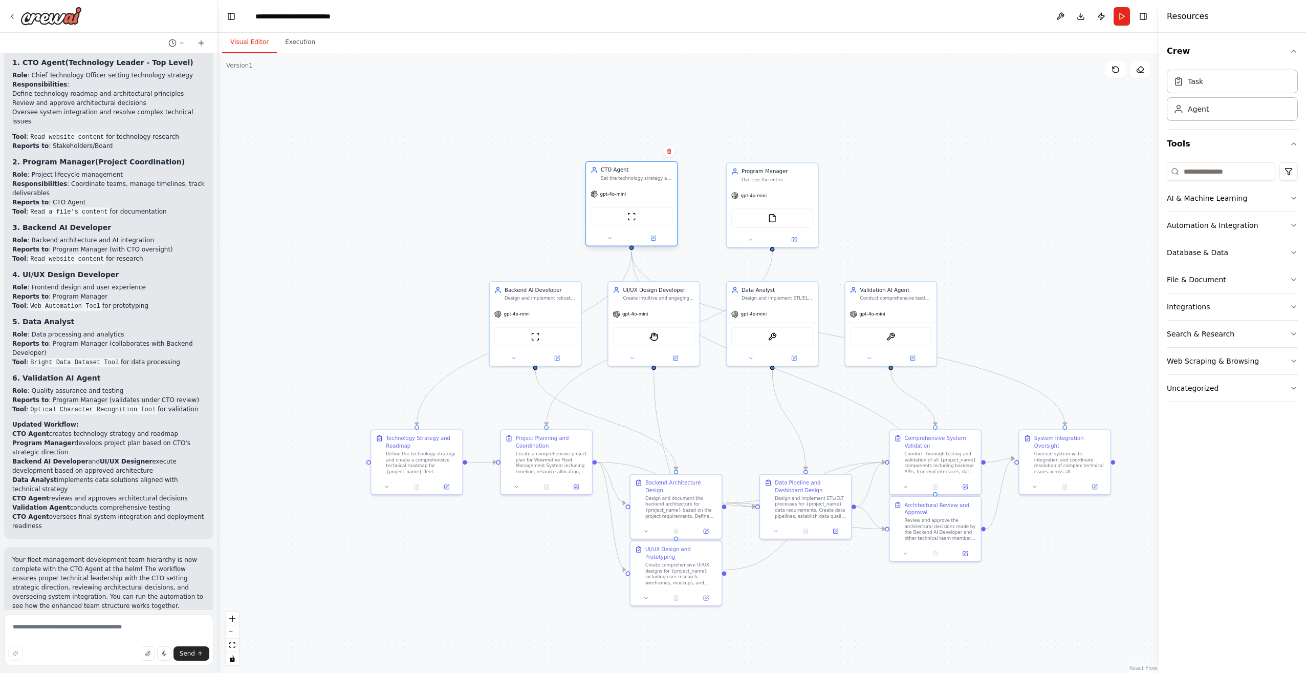
drag, startPoint x: 630, startPoint y: 178, endPoint x: 645, endPoint y: 189, distance: 18.7
click at [645, 189] on div "gpt-4o-mini" at bounding box center [631, 194] width 91 height 16
click at [855, 183] on div ".deletable-edge-delete-btn { width: 20px; height: 20px; border: 0px solid #ffff…" at bounding box center [688, 362] width 941 height 619
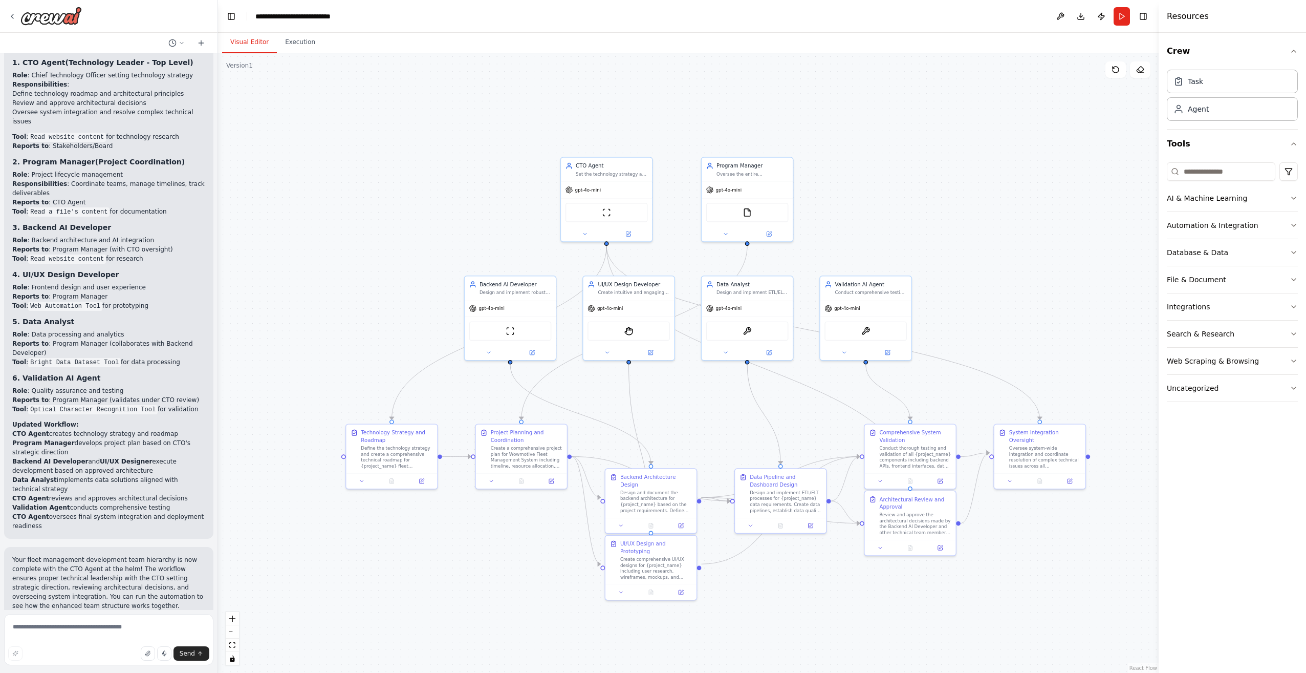
drag, startPoint x: 1042, startPoint y: 190, endPoint x: 1017, endPoint y: 185, distance: 25.7
click at [855, 185] on div ".deletable-edge-delete-btn { width: 20px; height: 20px; border: 0px solid #ffff…" at bounding box center [688, 362] width 941 height 619
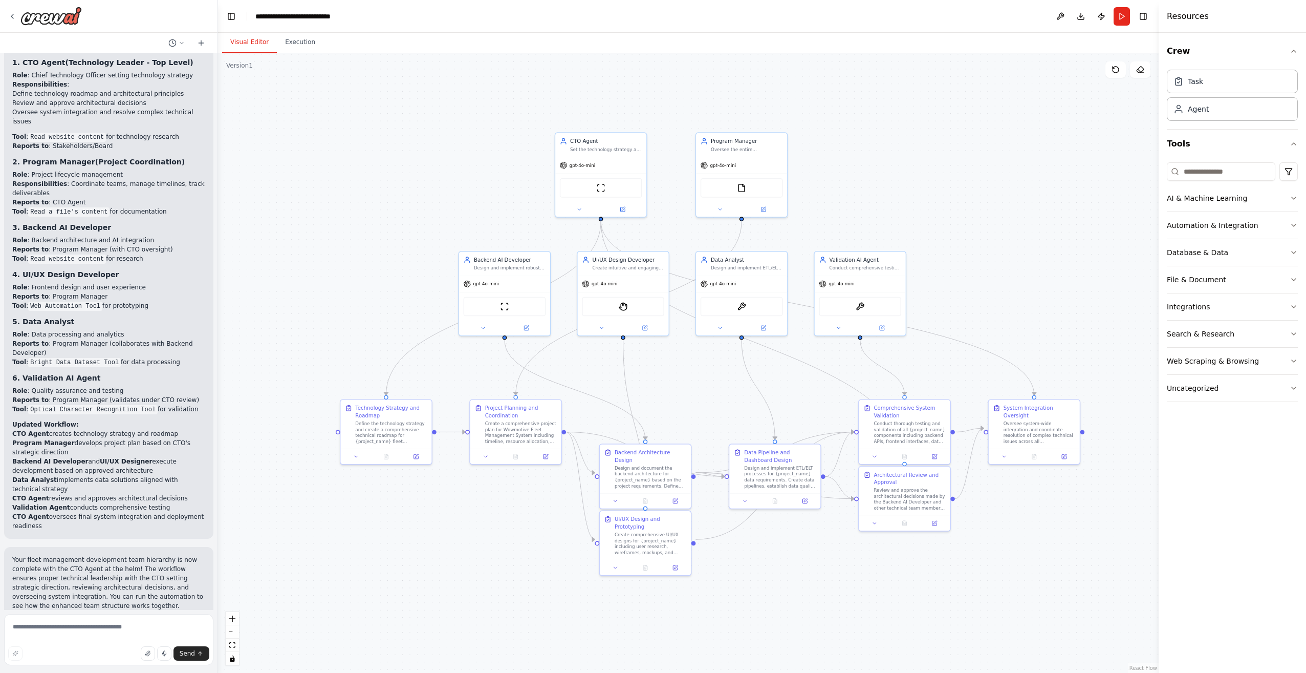
drag, startPoint x: 1003, startPoint y: 231, endPoint x: 997, endPoint y: 207, distance: 25.2
click at [855, 207] on div ".deletable-edge-delete-btn { width: 20px; height: 20px; border: 0px solid #ffff…" at bounding box center [688, 362] width 941 height 619
click at [855, 17] on button at bounding box center [1060, 16] width 16 height 18
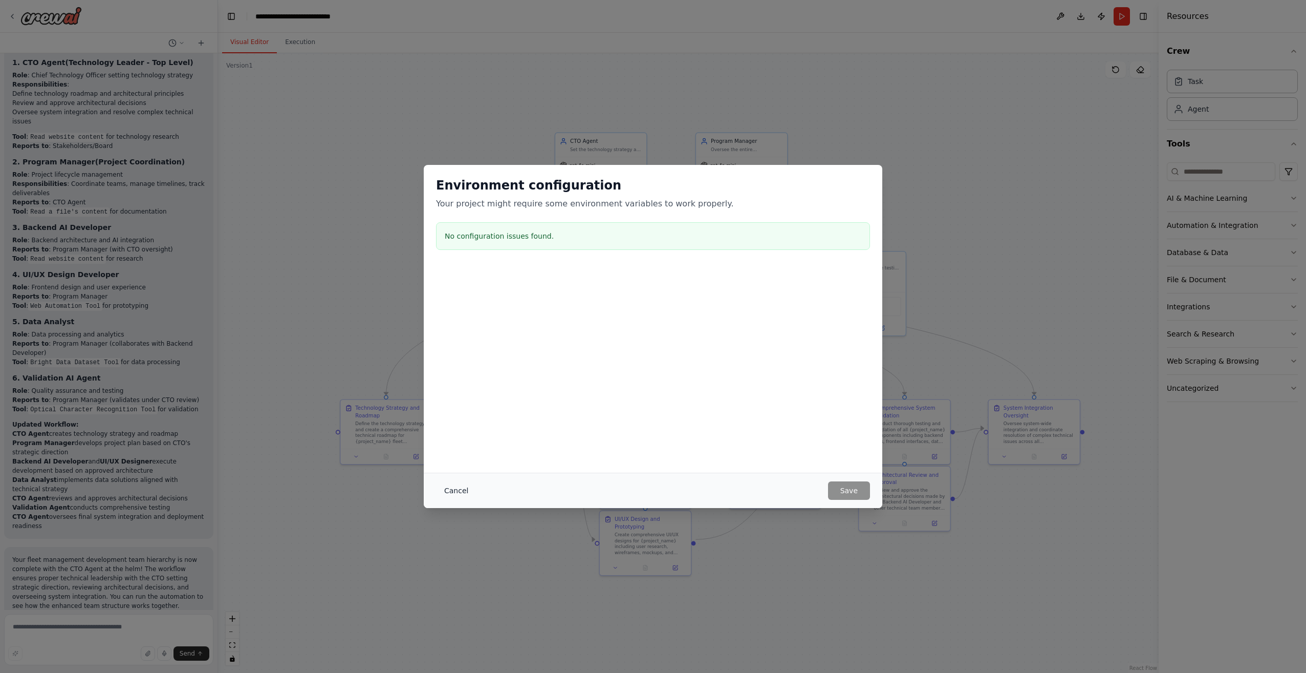
click at [451, 472] on button "Cancel" at bounding box center [456, 490] width 40 height 18
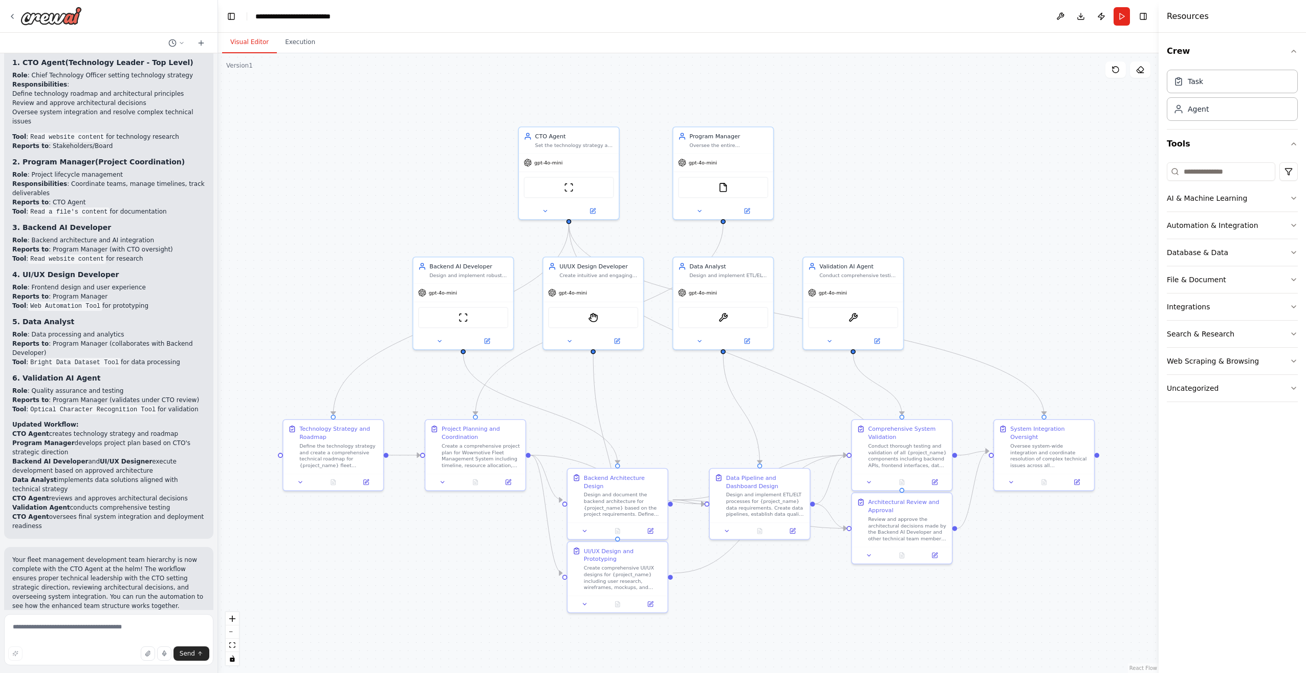
click at [146, 472] on button "Run Automation" at bounding box center [108, 685] width 193 height 16
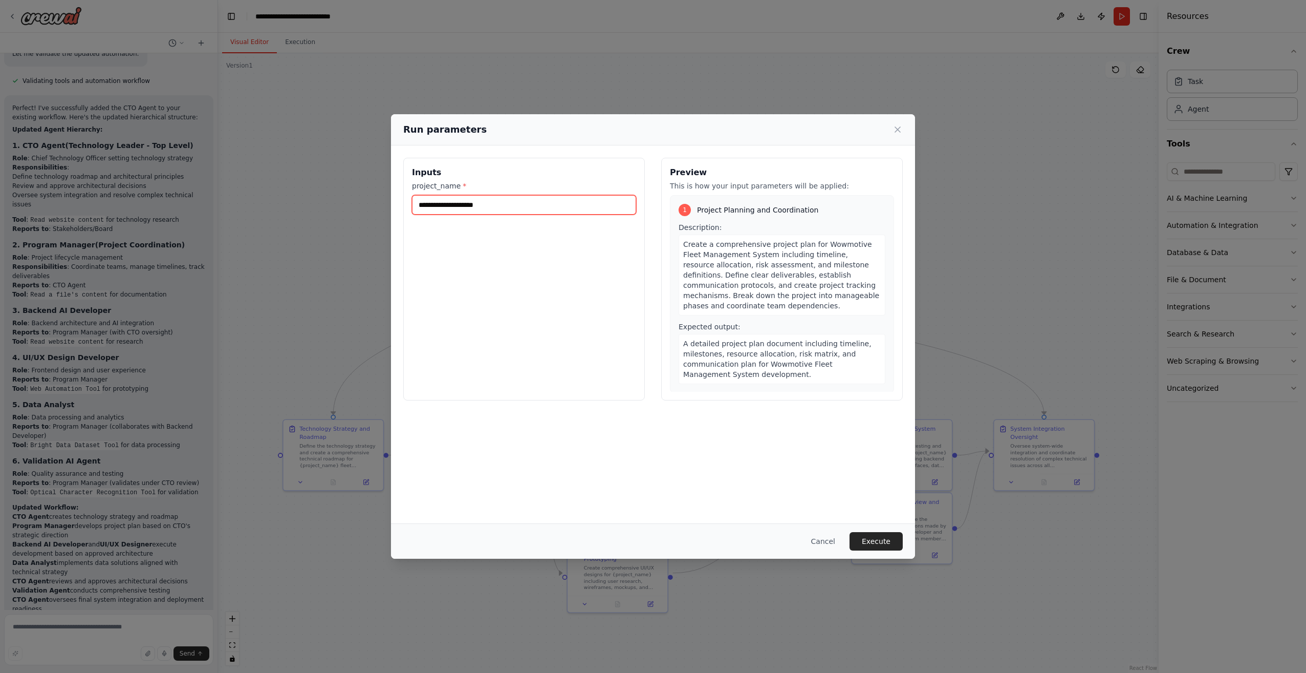
click at [458, 200] on input "project_name *" at bounding box center [524, 204] width 224 height 19
drag, startPoint x: 496, startPoint y: 205, endPoint x: 344, endPoint y: 209, distance: 151.6
click at [344, 209] on div "Run parameters Inputs project_name * Preview This is how your input parameters …" at bounding box center [653, 336] width 1306 height 673
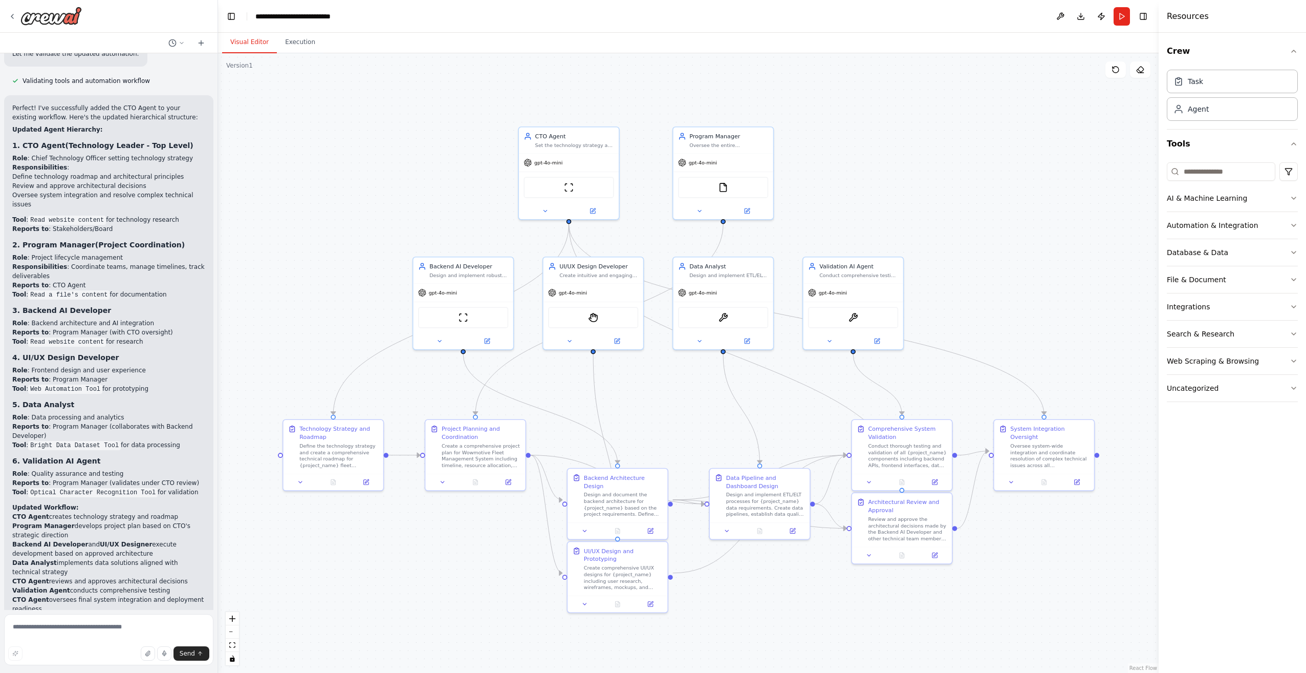
click at [68, 472] on p "Your fleet management development team hierarchy is now complete with the CTO A…" at bounding box center [108, 665] width 193 height 55
click at [855, 14] on button "Run" at bounding box center [1122, 16] width 16 height 18
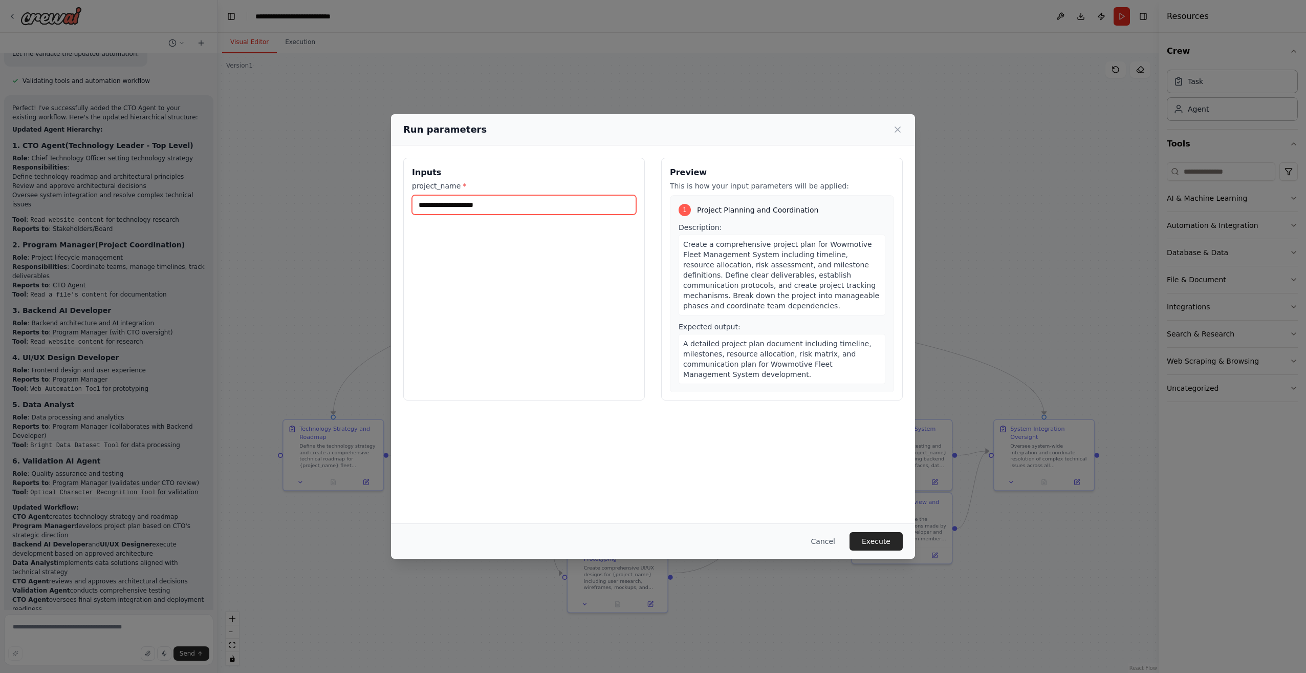
click at [512, 203] on input "project_name *" at bounding box center [524, 204] width 224 height 19
type input "**********"
click at [533, 269] on div "**********" at bounding box center [524, 279] width 242 height 243
click at [855, 472] on button "Execute" at bounding box center [876, 541] width 53 height 18
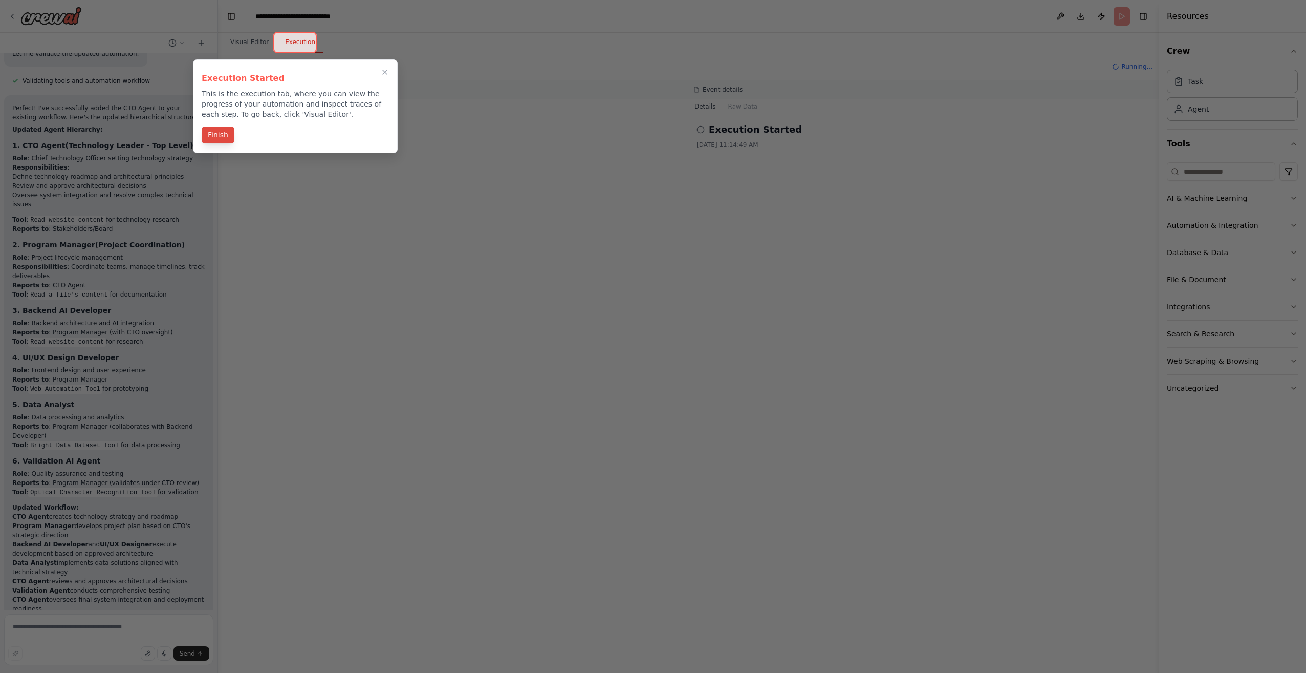
click at [210, 135] on button "Finish" at bounding box center [218, 134] width 33 height 17
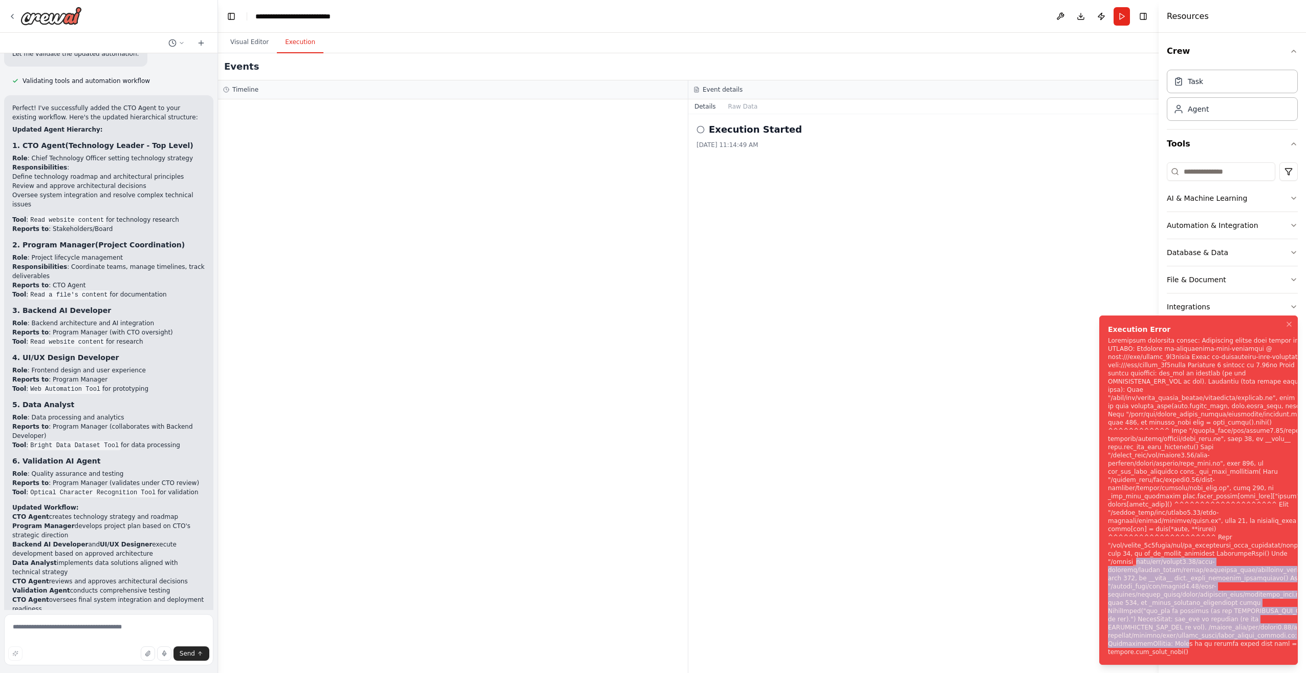
drag, startPoint x: 1178, startPoint y: 647, endPoint x: 1130, endPoint y: 547, distance: 111.5
click at [855, 472] on div "Notifications (F8)" at bounding box center [1210, 495] width 205 height 319
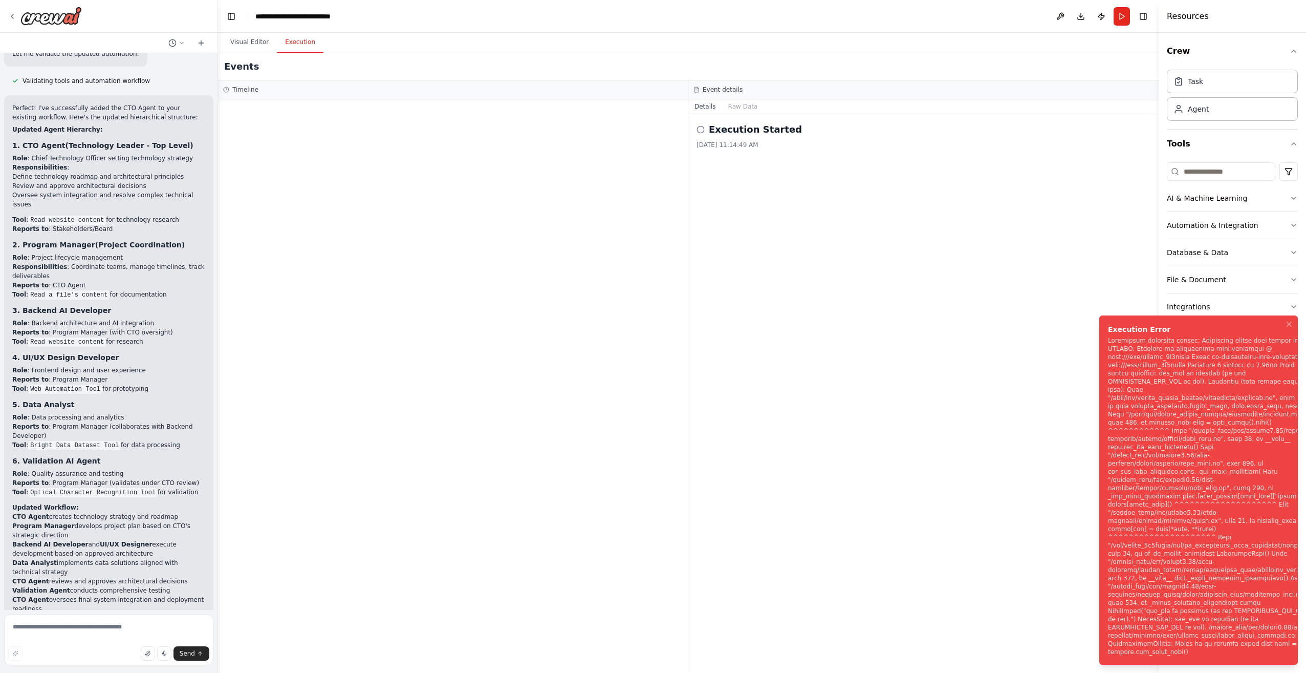
click at [855, 472] on div "Notifications (F8)" at bounding box center [1210, 495] width 205 height 319
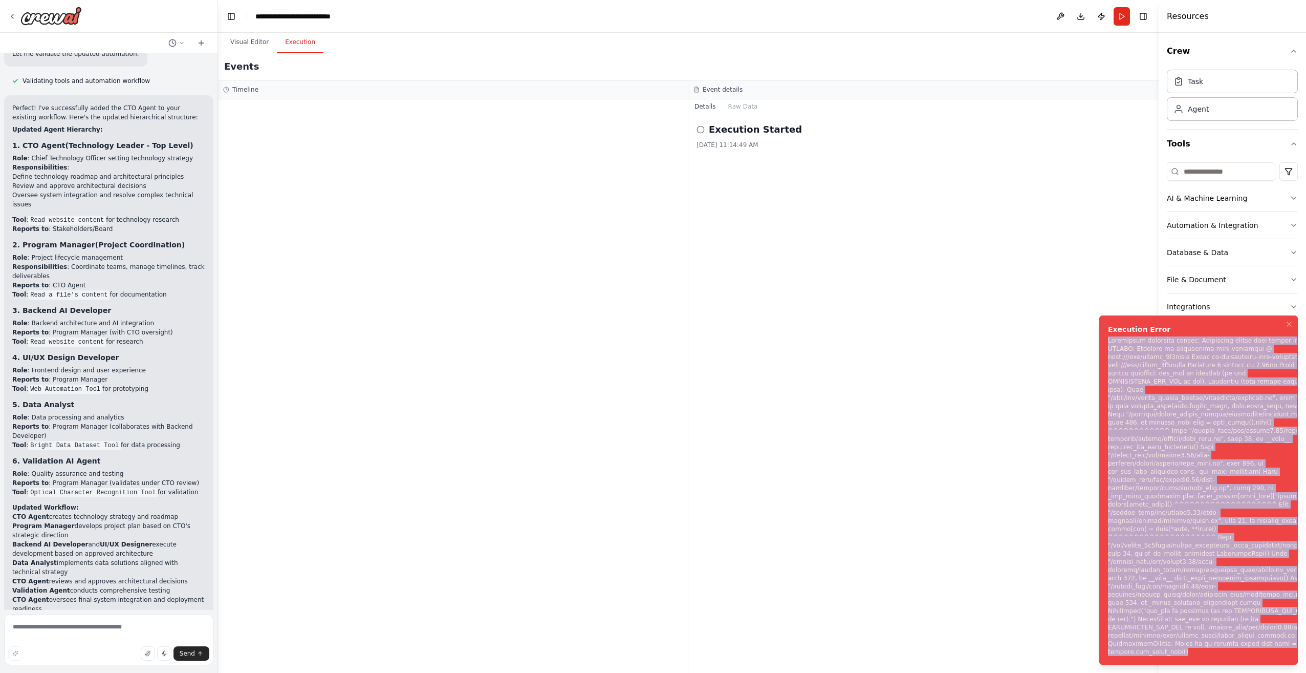
drag, startPoint x: 1177, startPoint y: 652, endPoint x: 1095, endPoint y: 358, distance: 305.0
click at [855, 358] on ol "Execution Error" at bounding box center [1198, 489] width 215 height 365
copy div "Subprocess execution failed: Subprocess failed with return code 1. STDERR: Buil…"
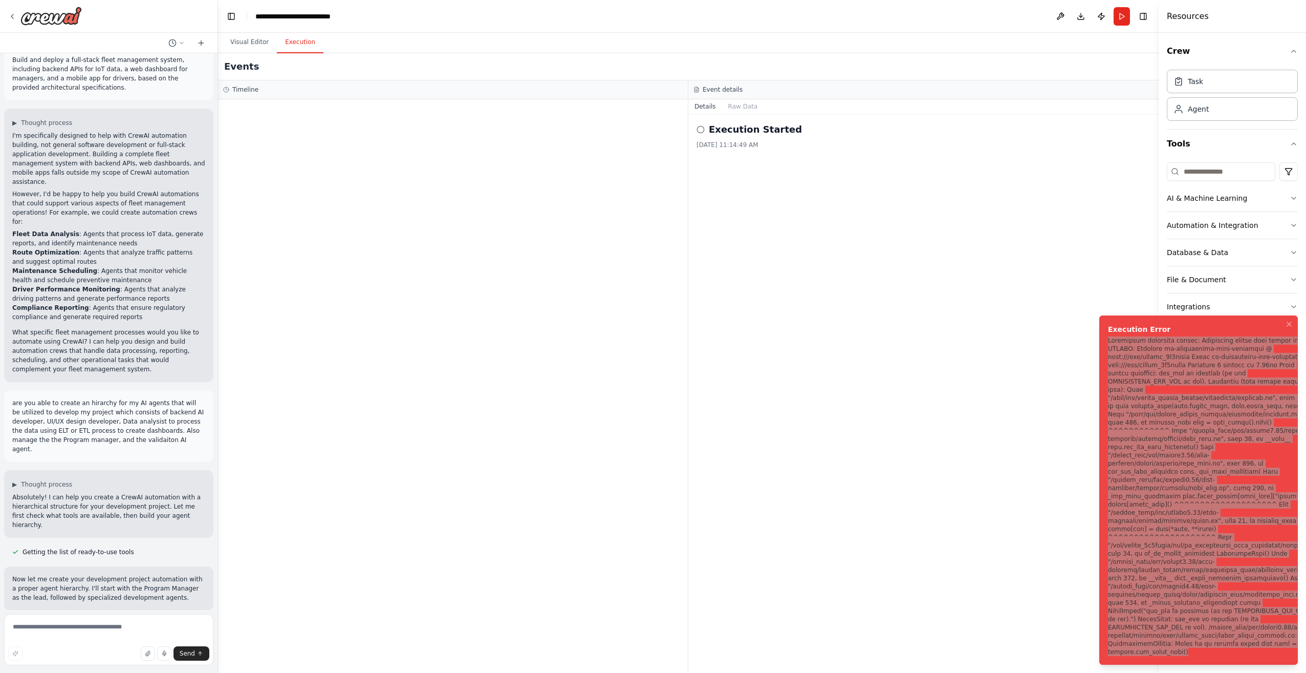
scroll to position [0, 0]
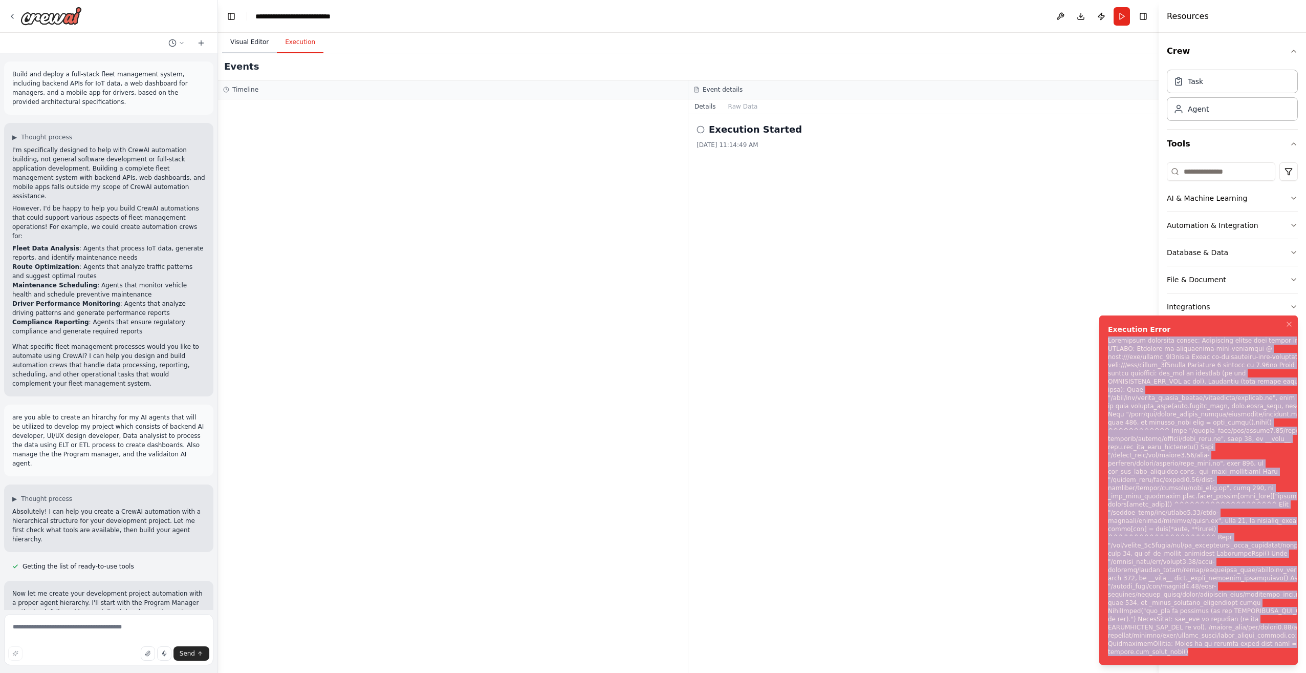
click at [246, 39] on button "Visual Editor" at bounding box center [249, 42] width 55 height 21
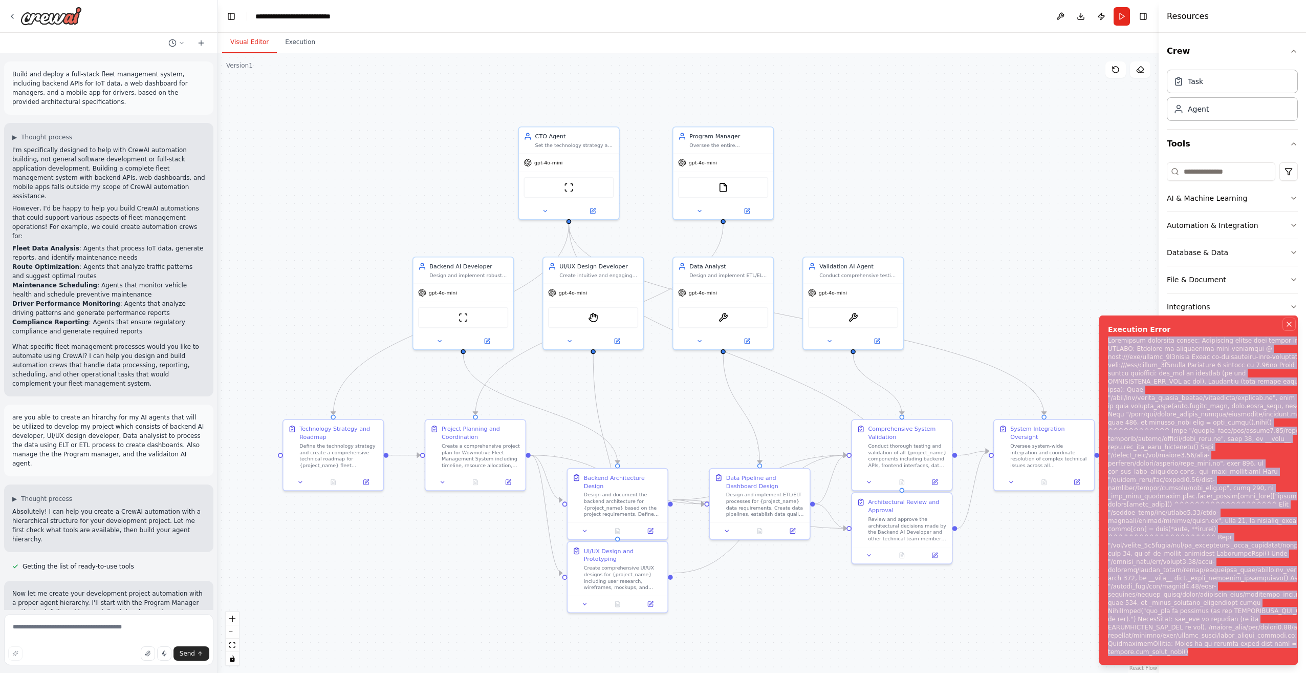
click at [855, 328] on icon "Notifications (F8)" at bounding box center [1289, 324] width 8 height 8
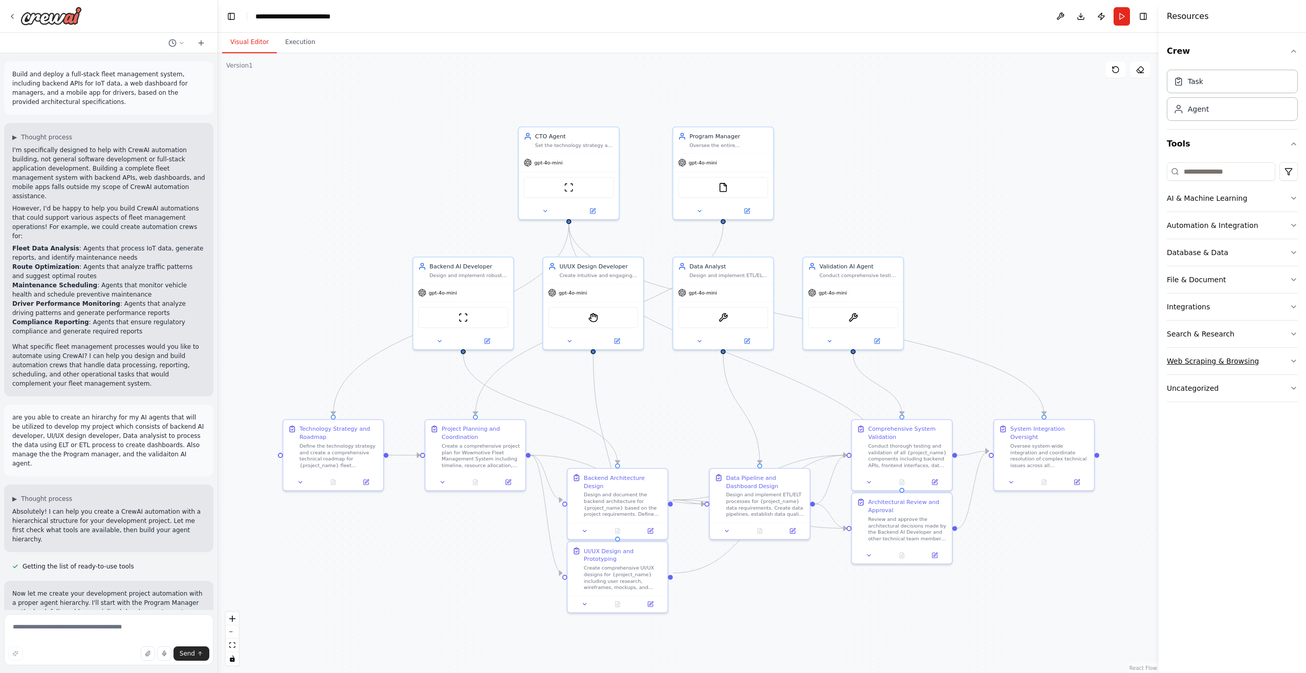
click at [855, 357] on icon "button" at bounding box center [1294, 361] width 8 height 8
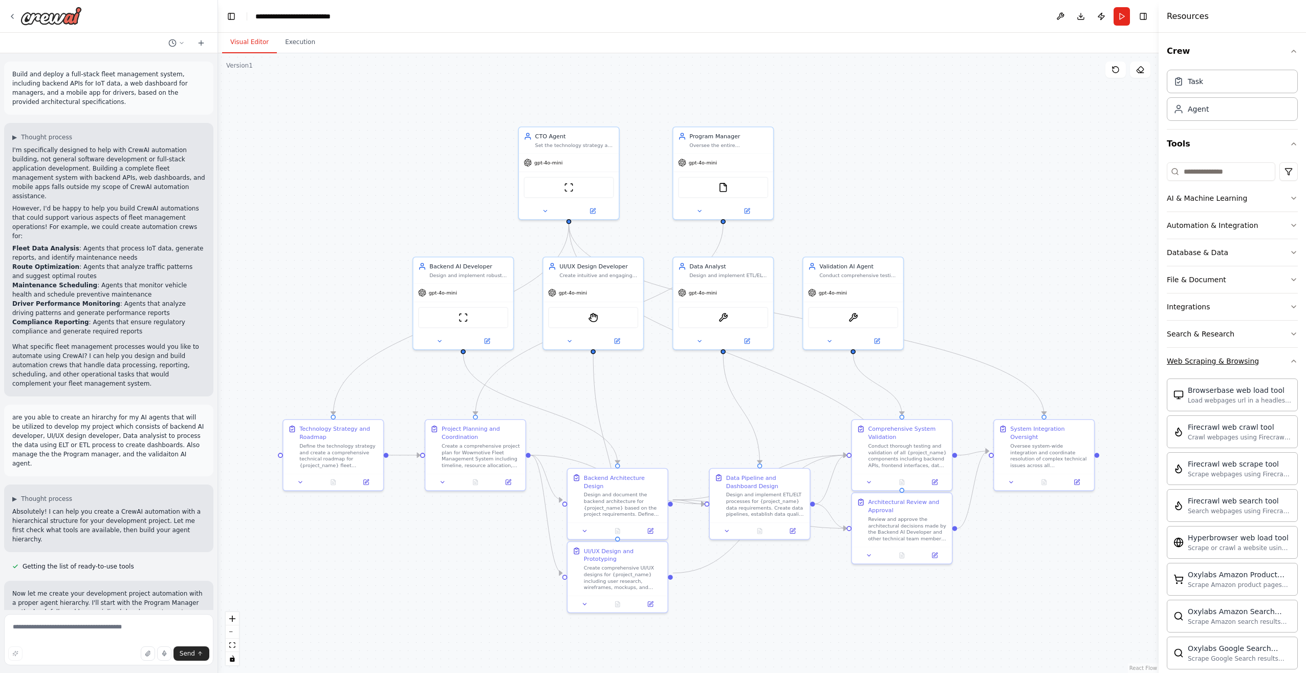
click at [855, 357] on div "Crew Task Agent Tools AI & Machine Learning Automation & Integration Database &…" at bounding box center [1232, 353] width 147 height 640
click at [855, 362] on icon "button" at bounding box center [1294, 361] width 8 height 8
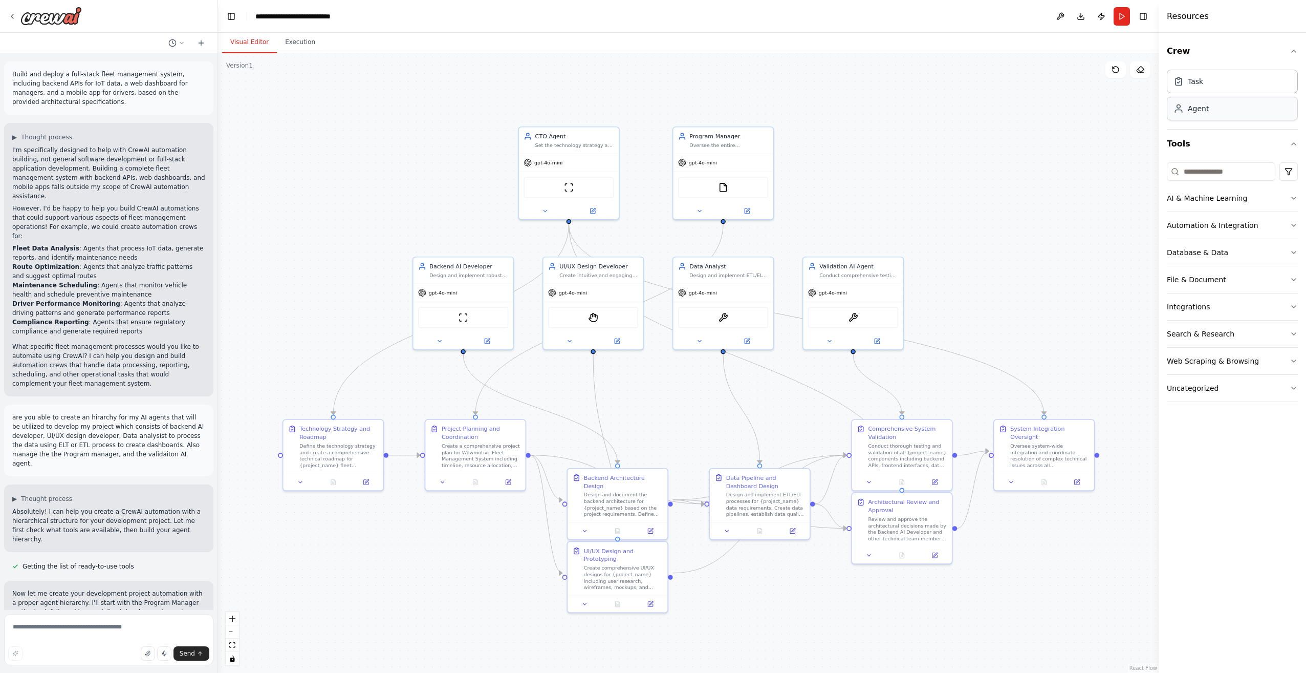
click at [855, 110] on div "Agent" at bounding box center [1198, 108] width 21 height 10
click at [855, 82] on div "Task" at bounding box center [1232, 81] width 131 height 24
click at [855, 113] on div "Agent" at bounding box center [1232, 109] width 131 height 24
click at [230, 17] on button "Toggle Left Sidebar" at bounding box center [231, 16] width 14 height 14
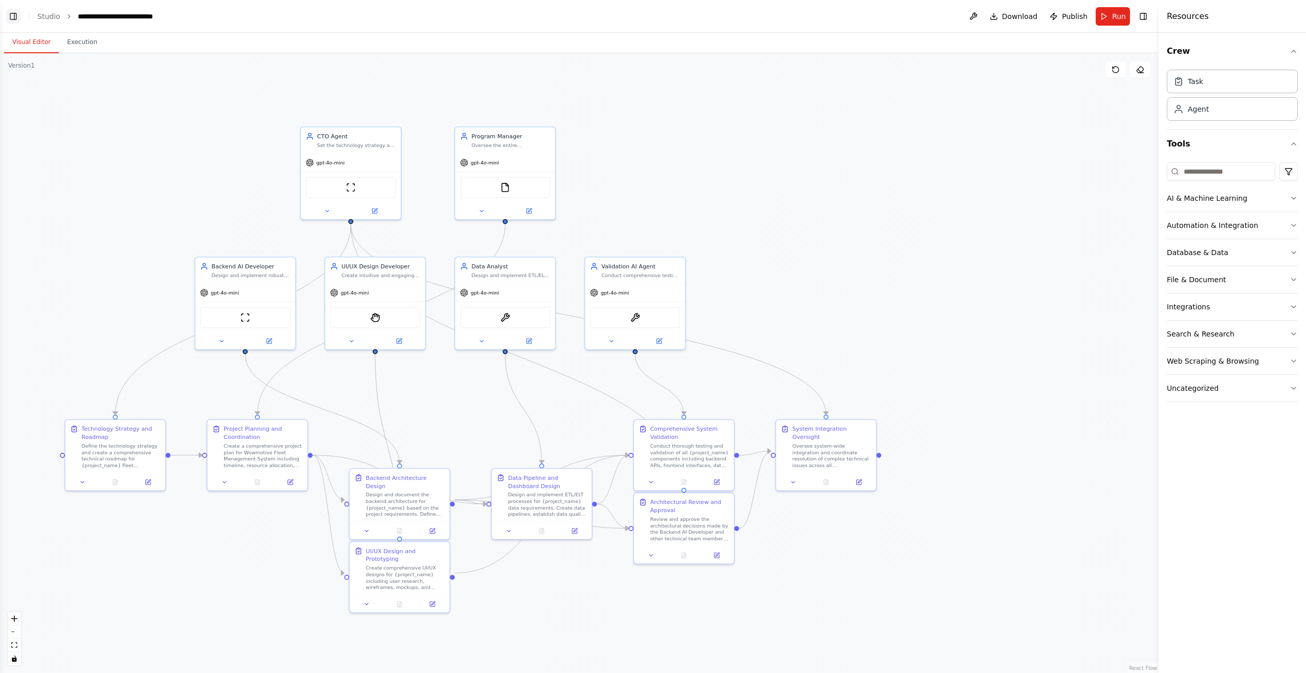
click at [14, 17] on button "Toggle Left Sidebar" at bounding box center [13, 16] width 14 height 14
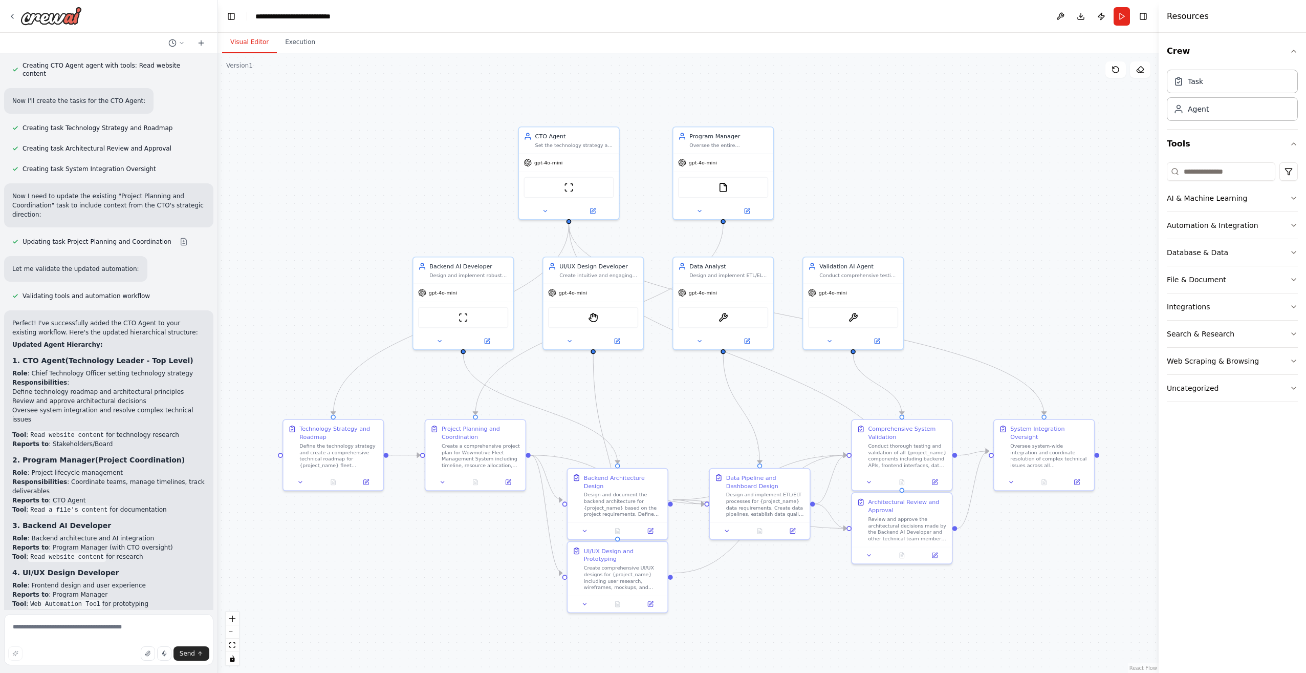
scroll to position [2105, 0]
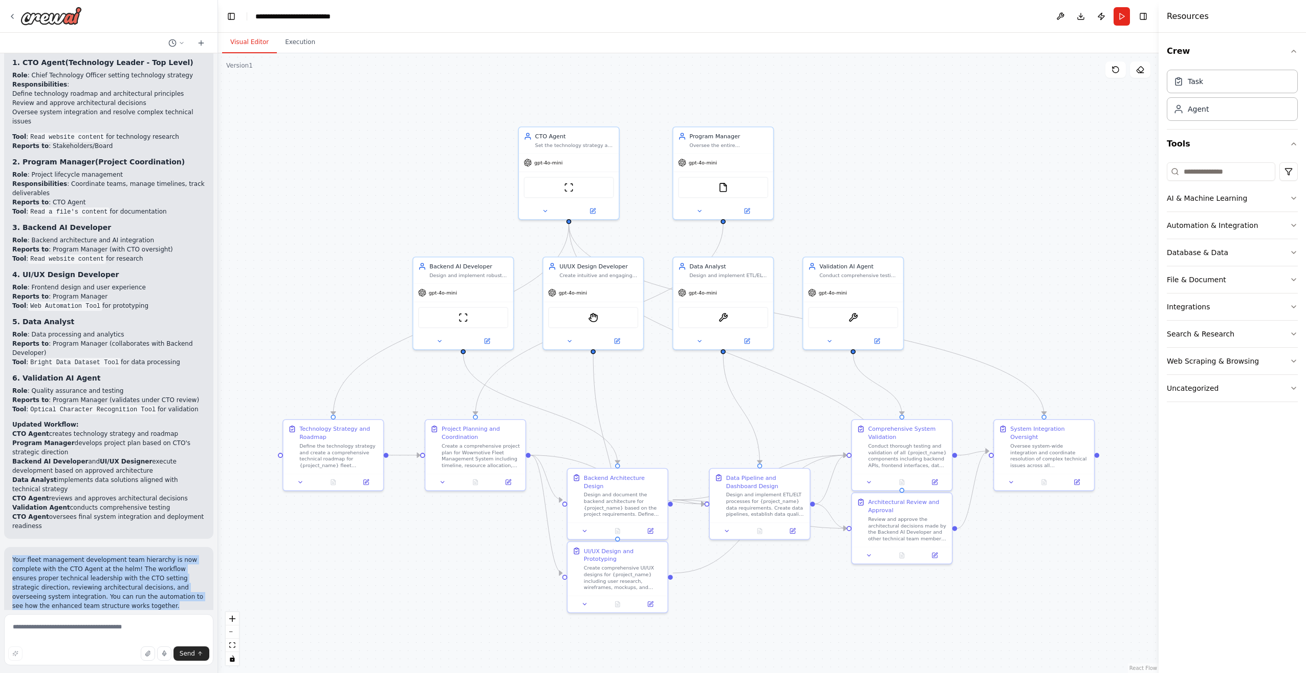
drag, startPoint x: 100, startPoint y: 505, endPoint x: 7, endPoint y: 456, distance: 105.3
click at [7, 472] on div "Your fleet management development team hierarchy is now complete with the CTO A…" at bounding box center [108, 583] width 209 height 72
drag, startPoint x: 7, startPoint y: 456, endPoint x: 96, endPoint y: 474, distance: 91.0
drag, startPoint x: 96, startPoint y: 474, endPoint x: 73, endPoint y: 480, distance: 23.7
click at [73, 472] on p "Your fleet management development team hierarchy is now complete with the CTO A…" at bounding box center [108, 582] width 193 height 55
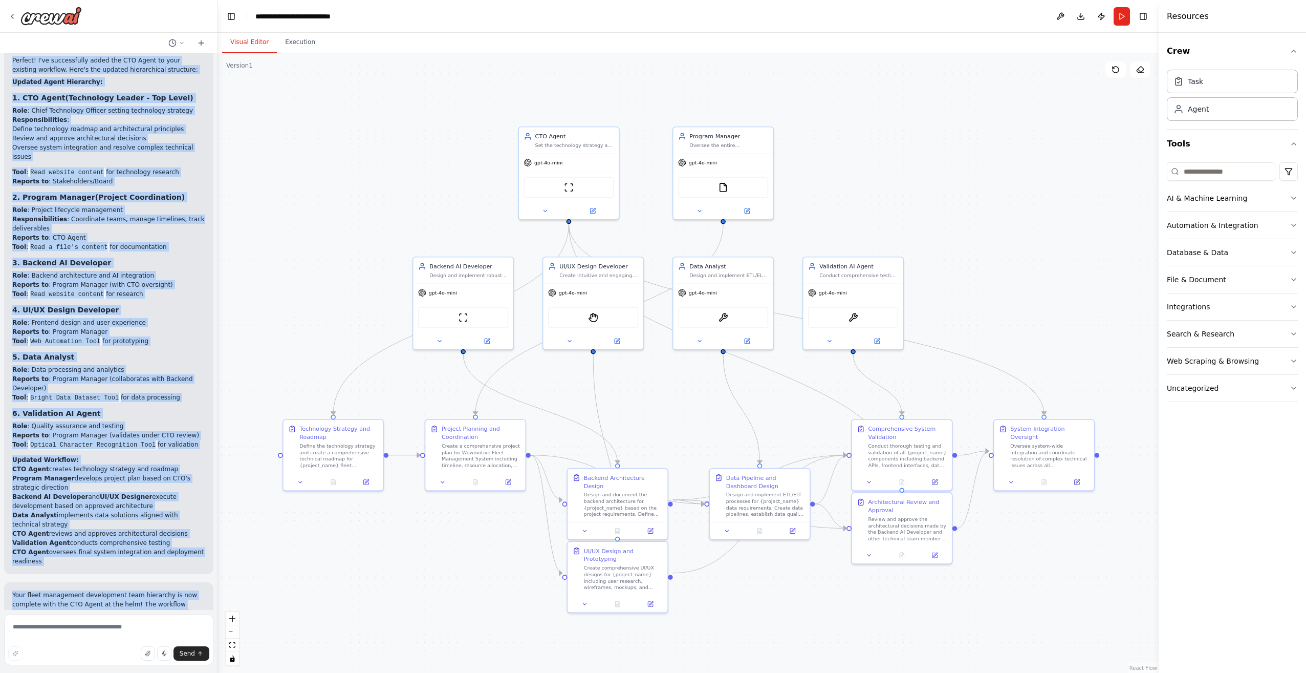
scroll to position [2071, 0]
drag, startPoint x: 13, startPoint y: 208, endPoint x: 150, endPoint y: 465, distance: 291.3
click at [150, 465] on div "Perfect! I've successfully added the CTO Agent to your existing workflow. Here'…" at bounding box center [108, 310] width 209 height 526
copy div "Perfect! I've successfully added the CTO Agent to your existing workflow. Here'…"
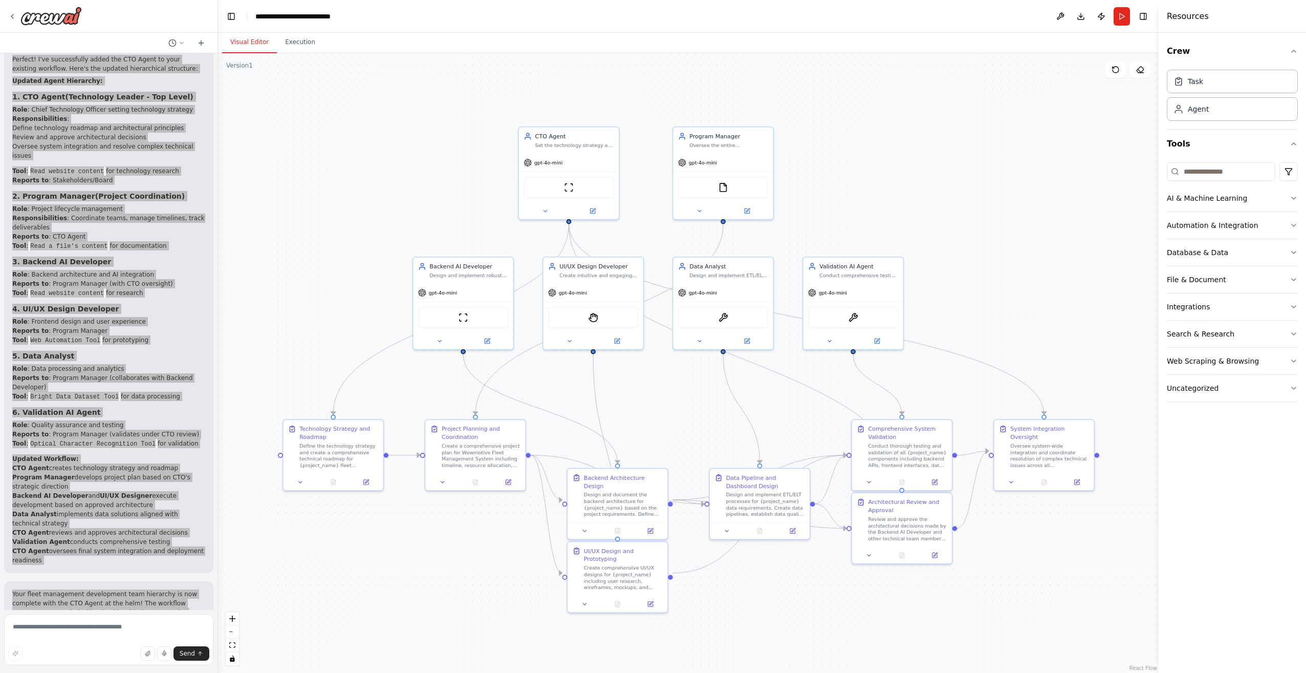
scroll to position [2105, 0]
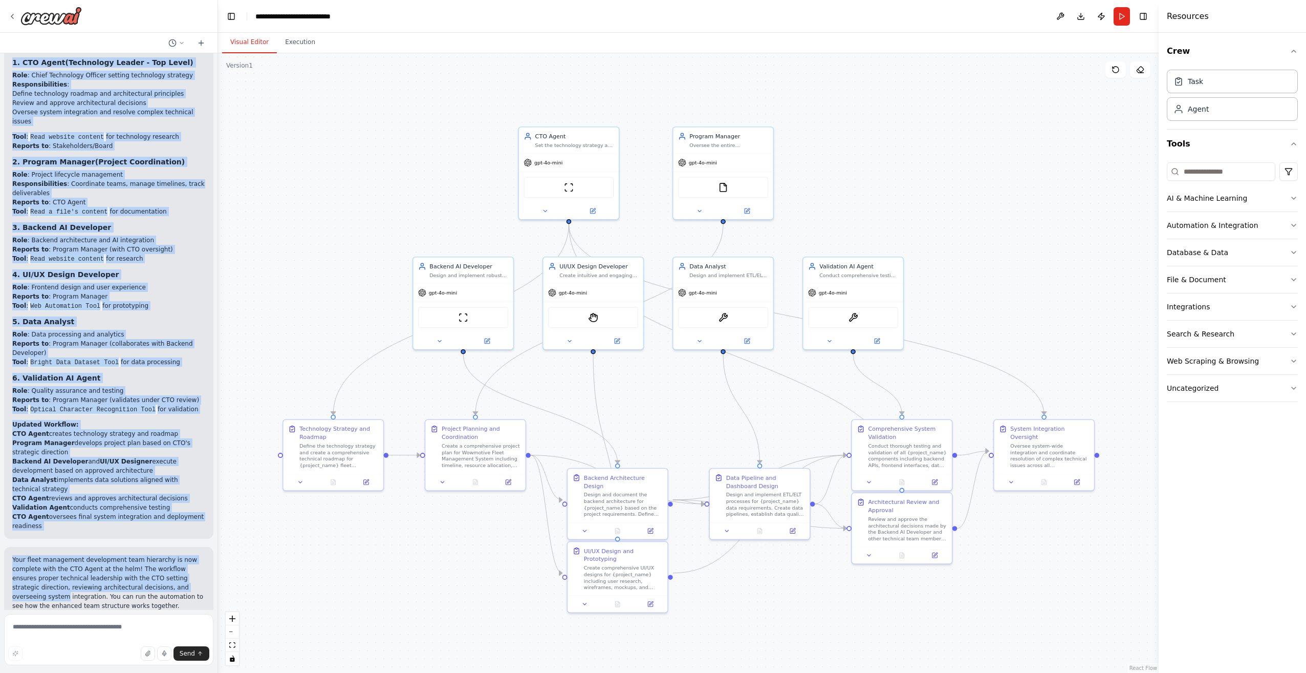
click at [855, 289] on div ".deletable-edge-delete-btn { width: 20px; height: 20px; border: 0px solid #ffff…" at bounding box center [688, 362] width 941 height 619
click at [162, 292] on li "Reports to : Program Manager" at bounding box center [108, 296] width 193 height 9
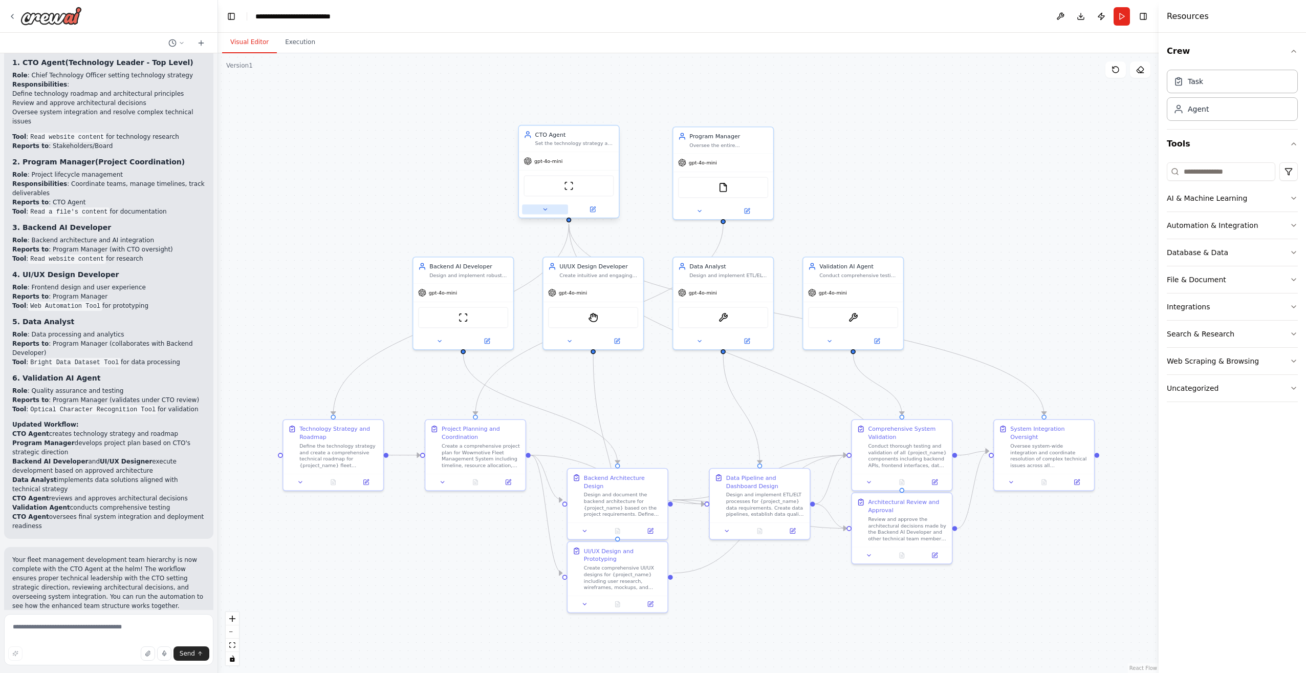
click at [538, 209] on button at bounding box center [545, 209] width 46 height 10
click at [667, 376] on icon "button" at bounding box center [666, 376] width 5 height 3
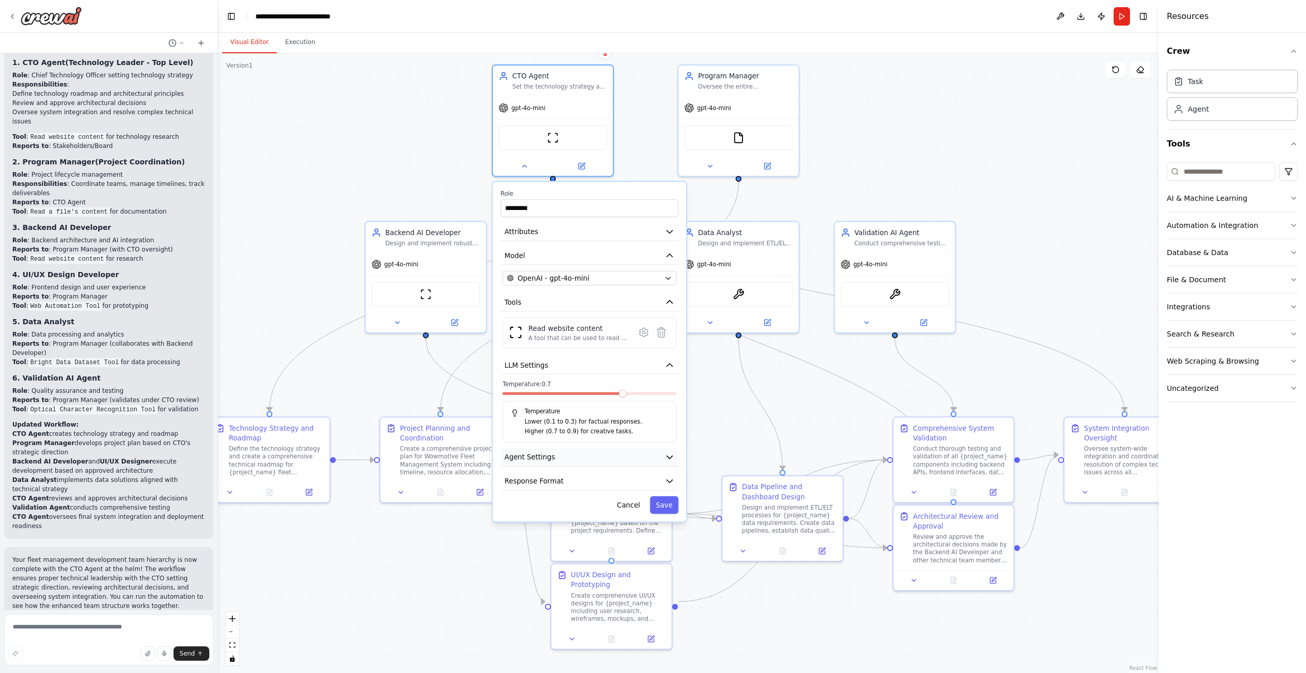
click at [667, 458] on icon "button" at bounding box center [670, 457] width 10 height 10
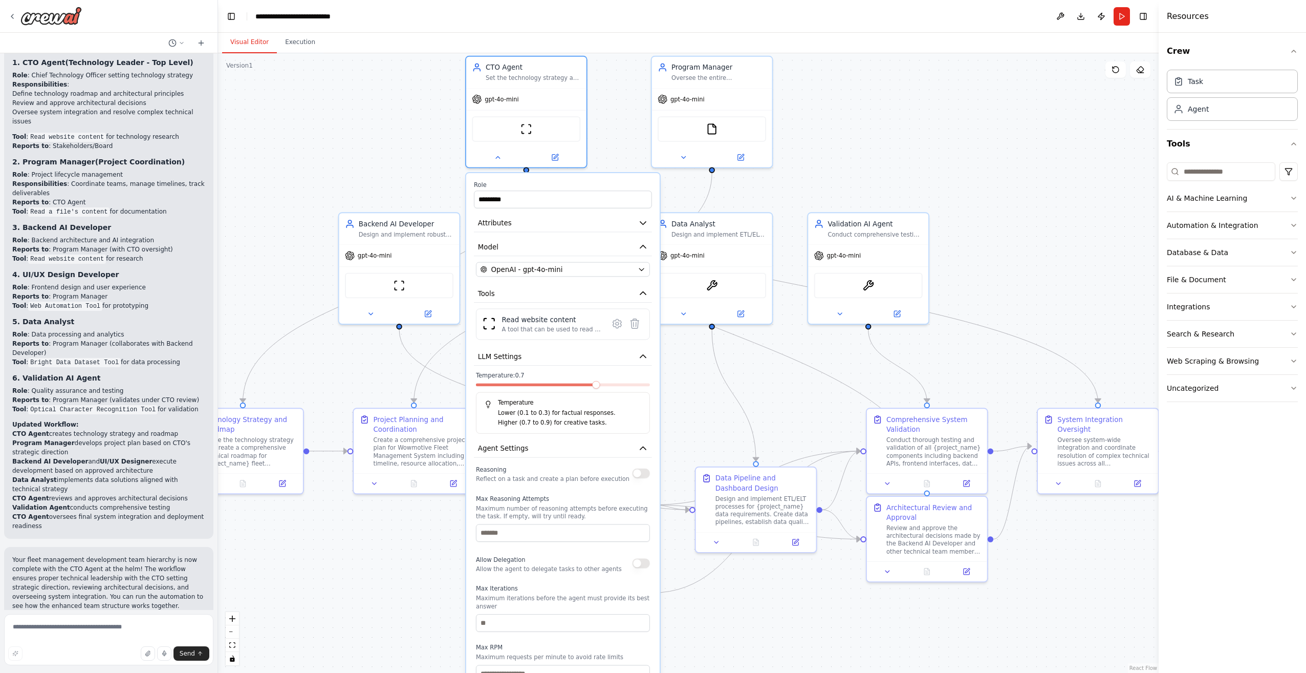
drag, startPoint x: 714, startPoint y: 444, endPoint x: 687, endPoint y: 435, distance: 28.0
click at [687, 435] on div ".deletable-edge-delete-btn { width: 20px; height: 20px; border: 0px solid #ffff…" at bounding box center [688, 362] width 941 height 619
click at [855, 150] on div ".deletable-edge-delete-btn { width: 20px; height: 20px; border: 0px solid #ffff…" at bounding box center [688, 362] width 941 height 619
click at [496, 155] on icon at bounding box center [498, 156] width 8 height 8
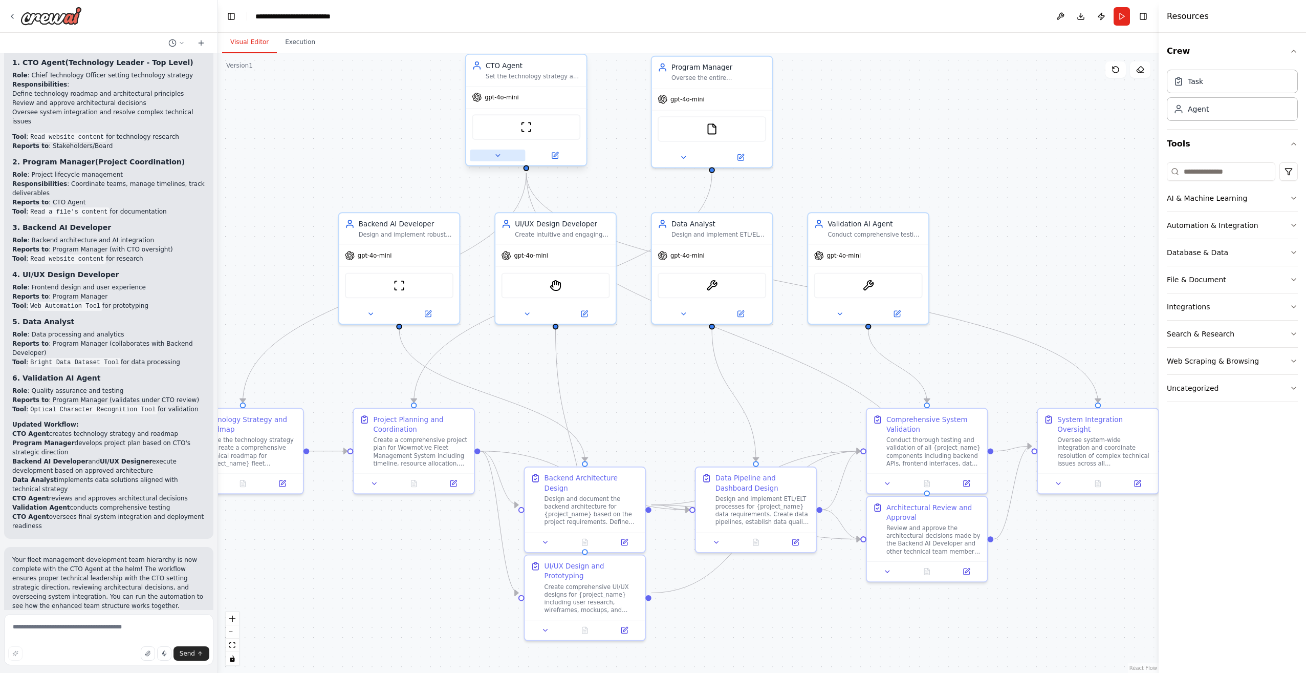
click at [495, 154] on icon at bounding box center [498, 156] width 8 height 8
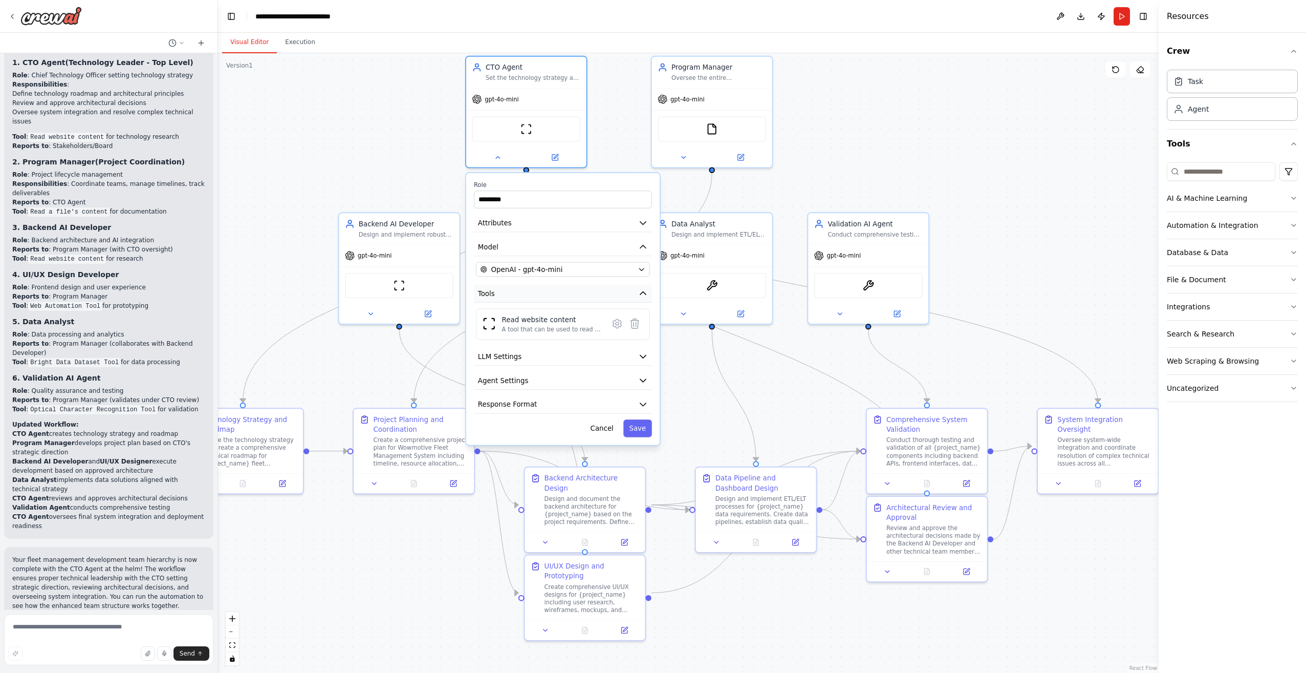
click at [646, 293] on icon "button" at bounding box center [643, 293] width 10 height 10
click at [520, 330] on div "A tool that can be used to read a website content." at bounding box center [552, 330] width 101 height 8
click at [619, 327] on icon at bounding box center [617, 324] width 12 height 12
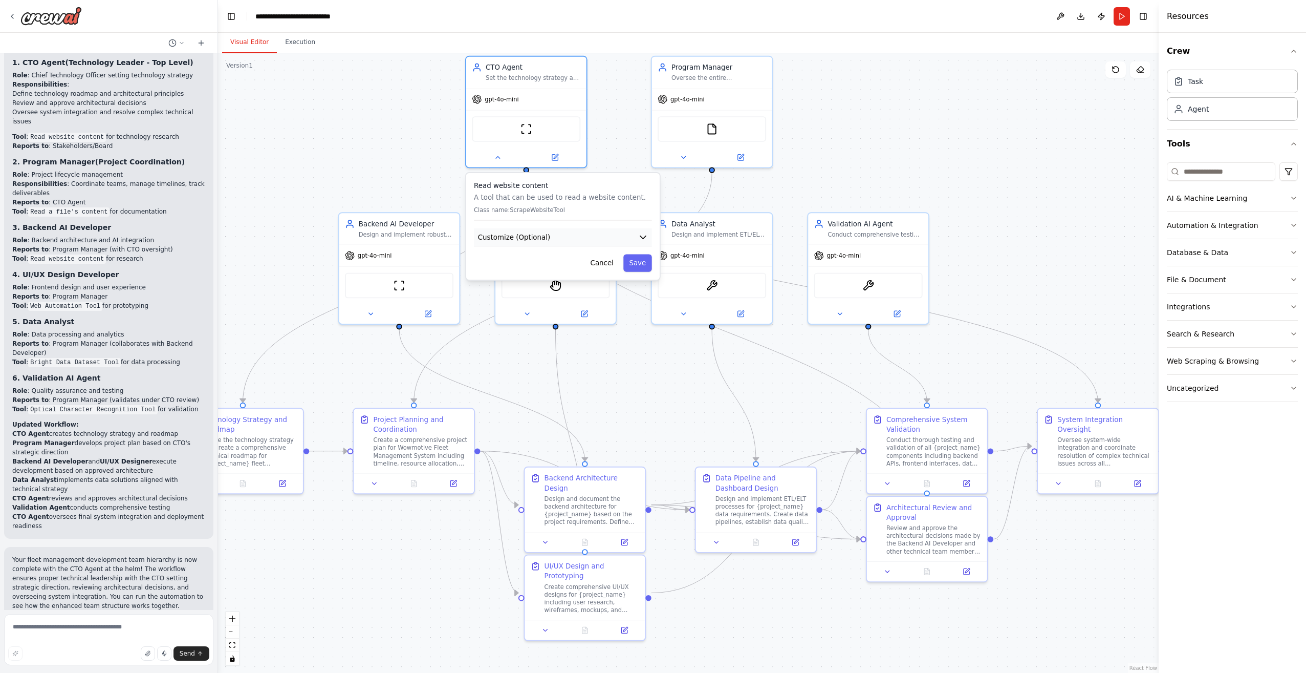
click at [641, 238] on icon "button" at bounding box center [643, 237] width 10 height 10
